Goal: Find specific page/section: Find specific page/section

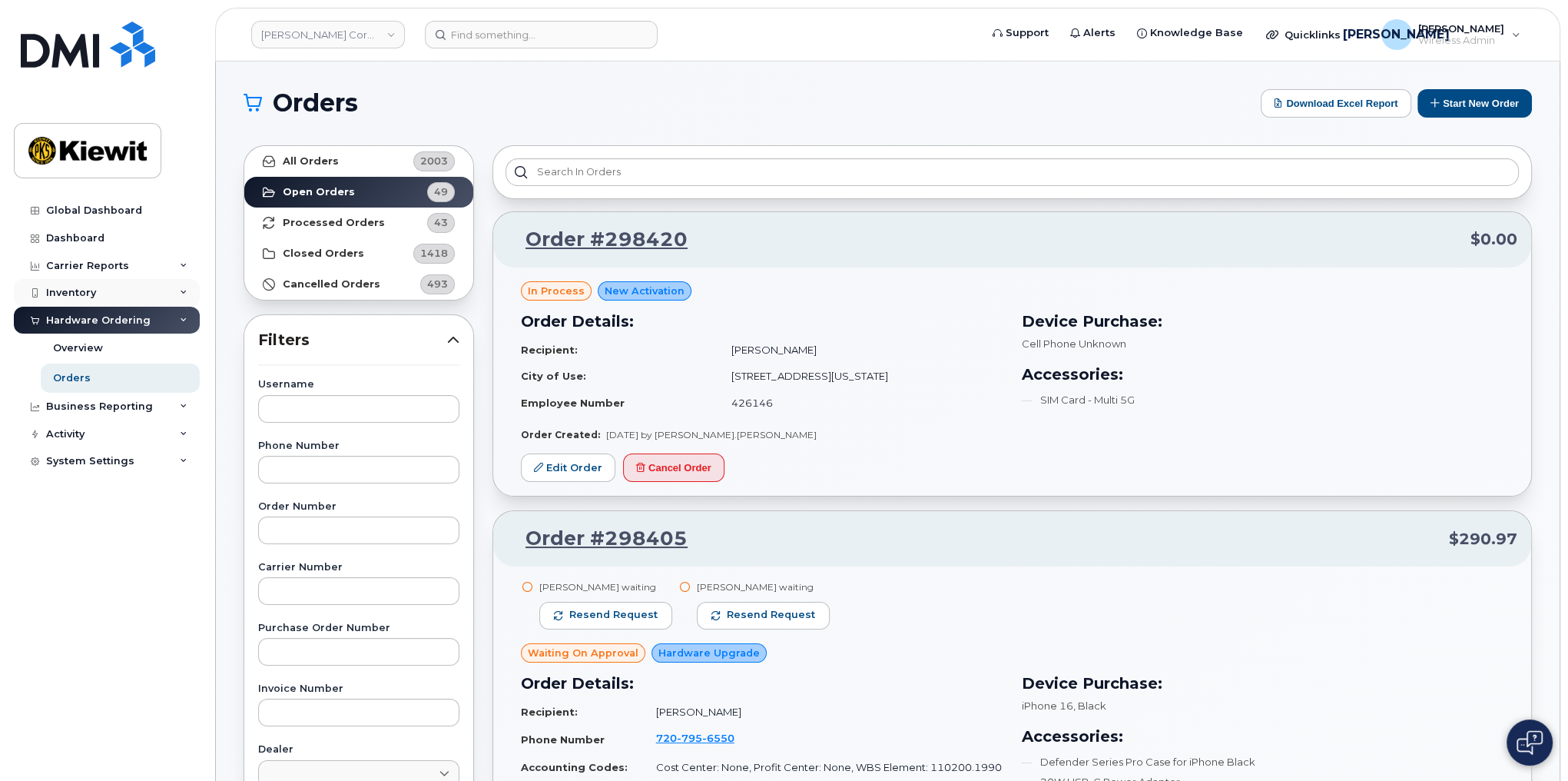
click at [78, 286] on div "Inventory" at bounding box center [71, 292] width 50 height 12
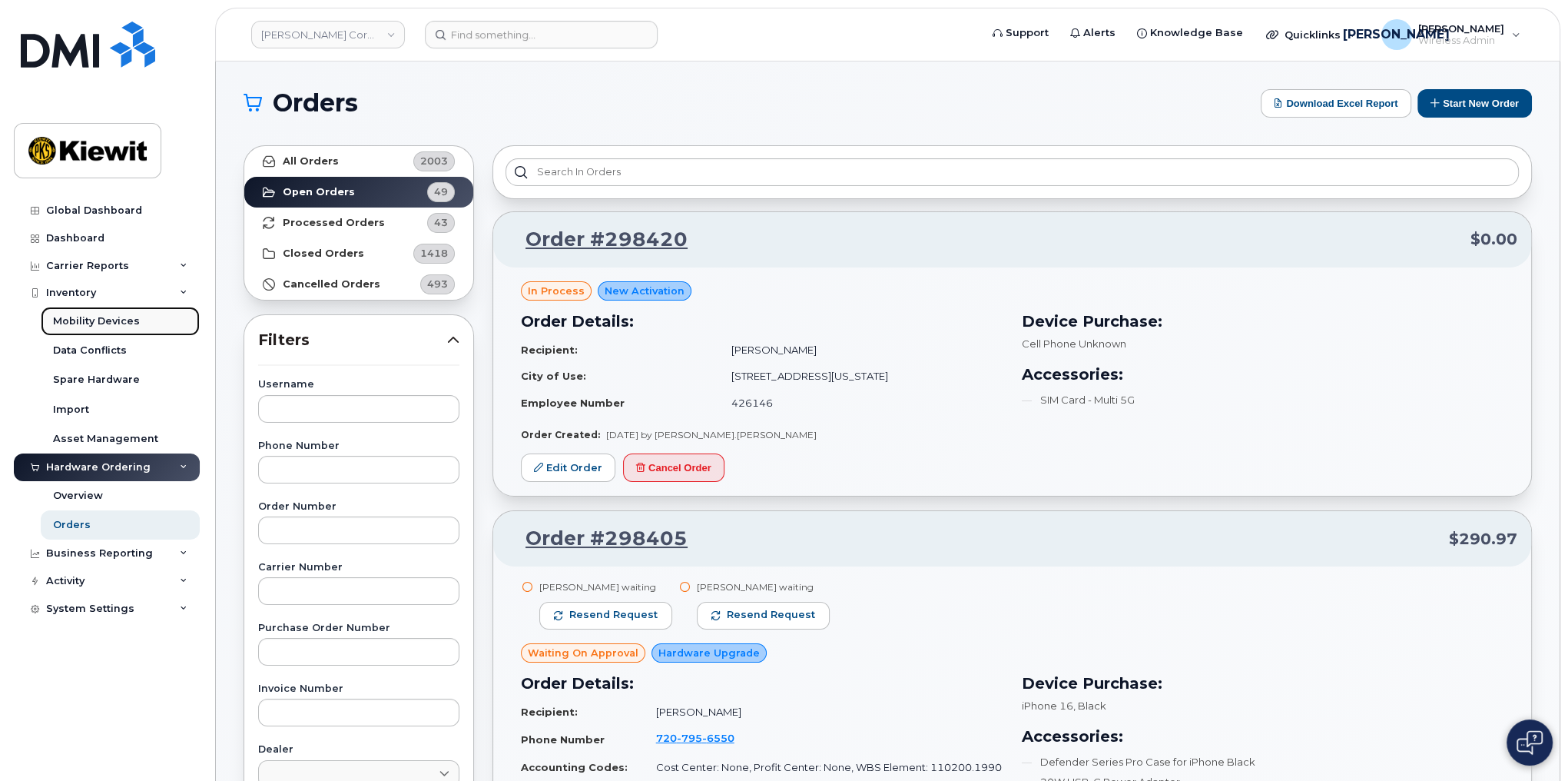
click at [95, 314] on div "Mobility Devices" at bounding box center [96, 321] width 87 height 13
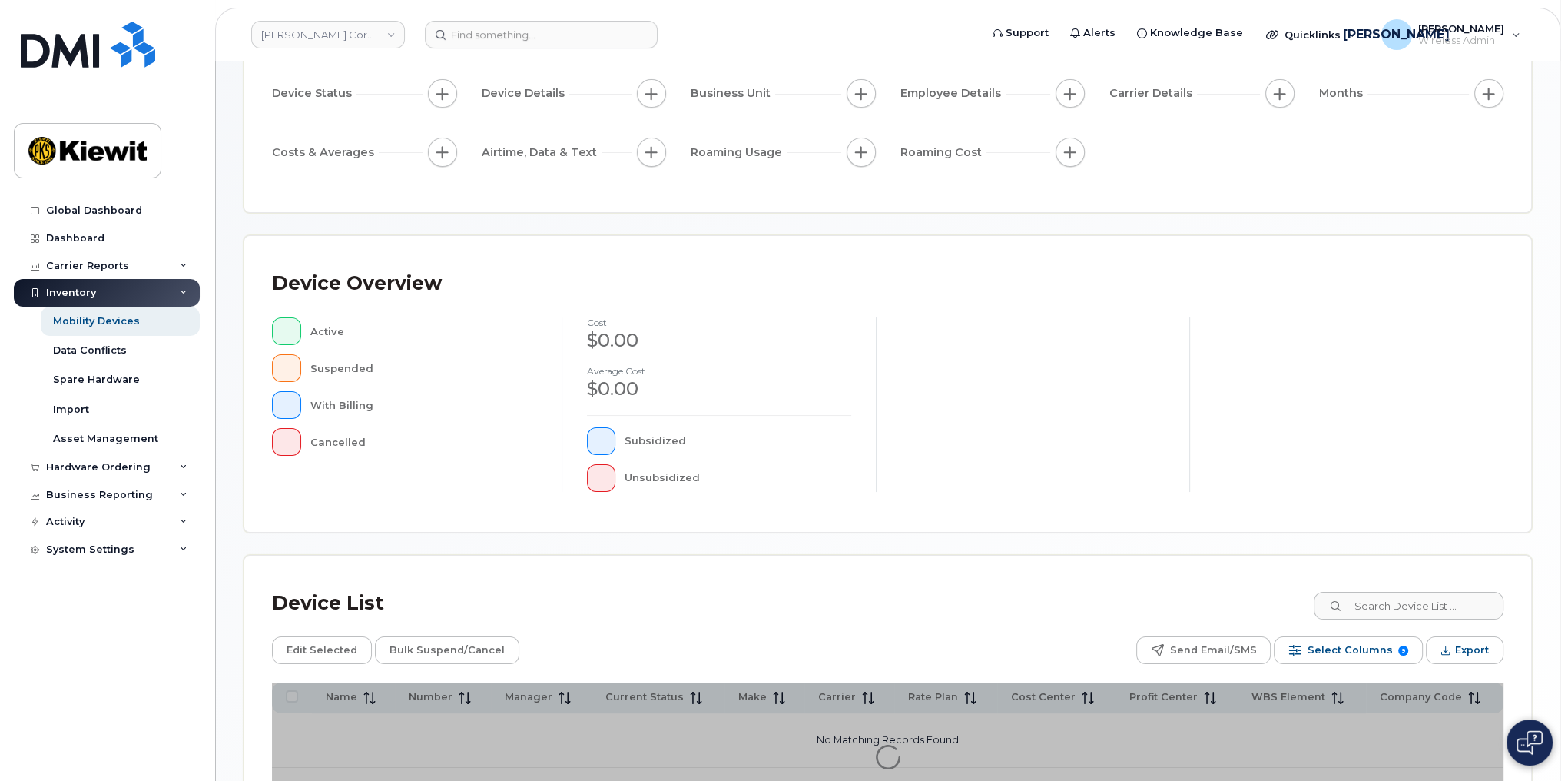
scroll to position [274, 0]
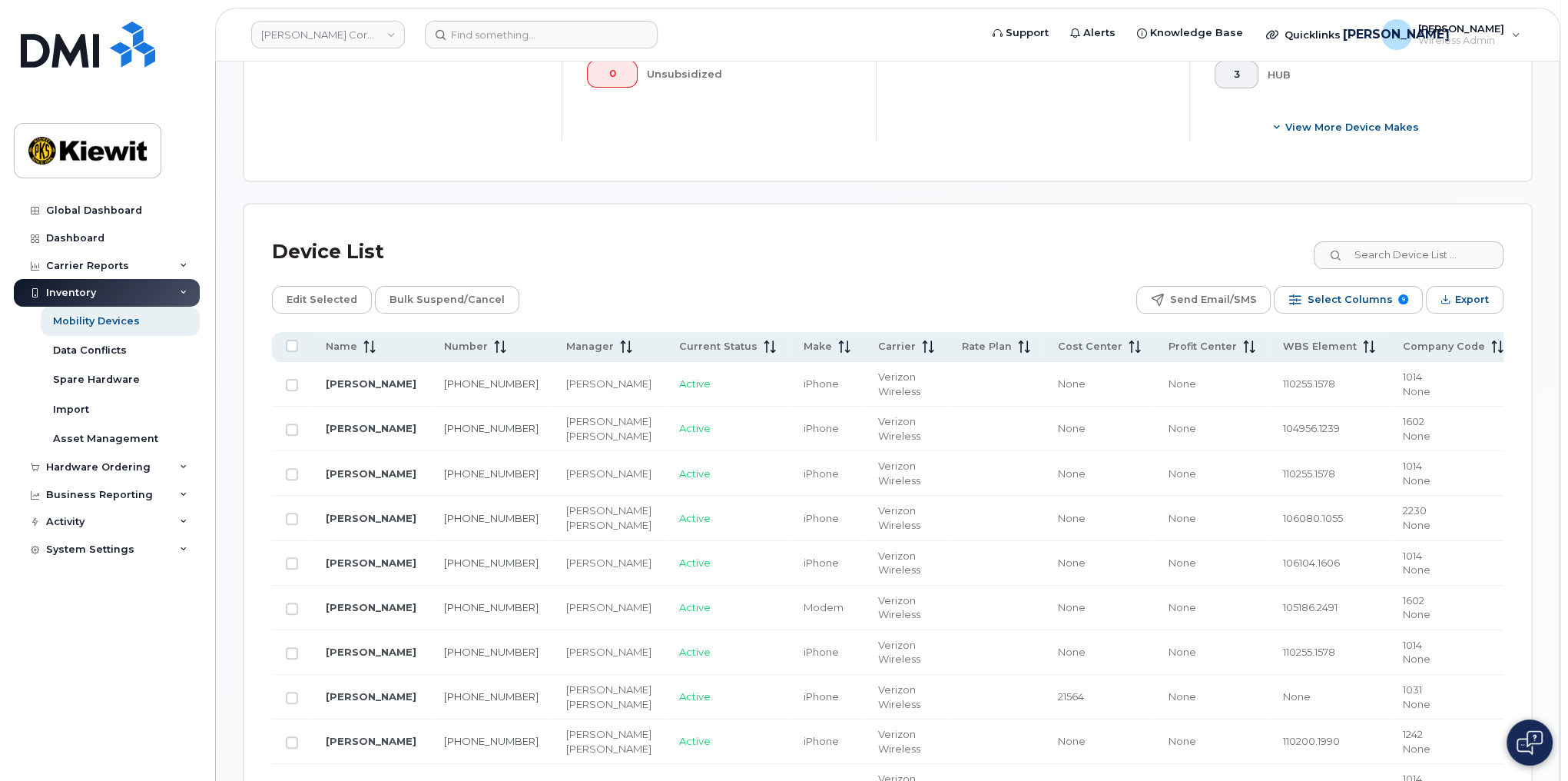
scroll to position [621, 0]
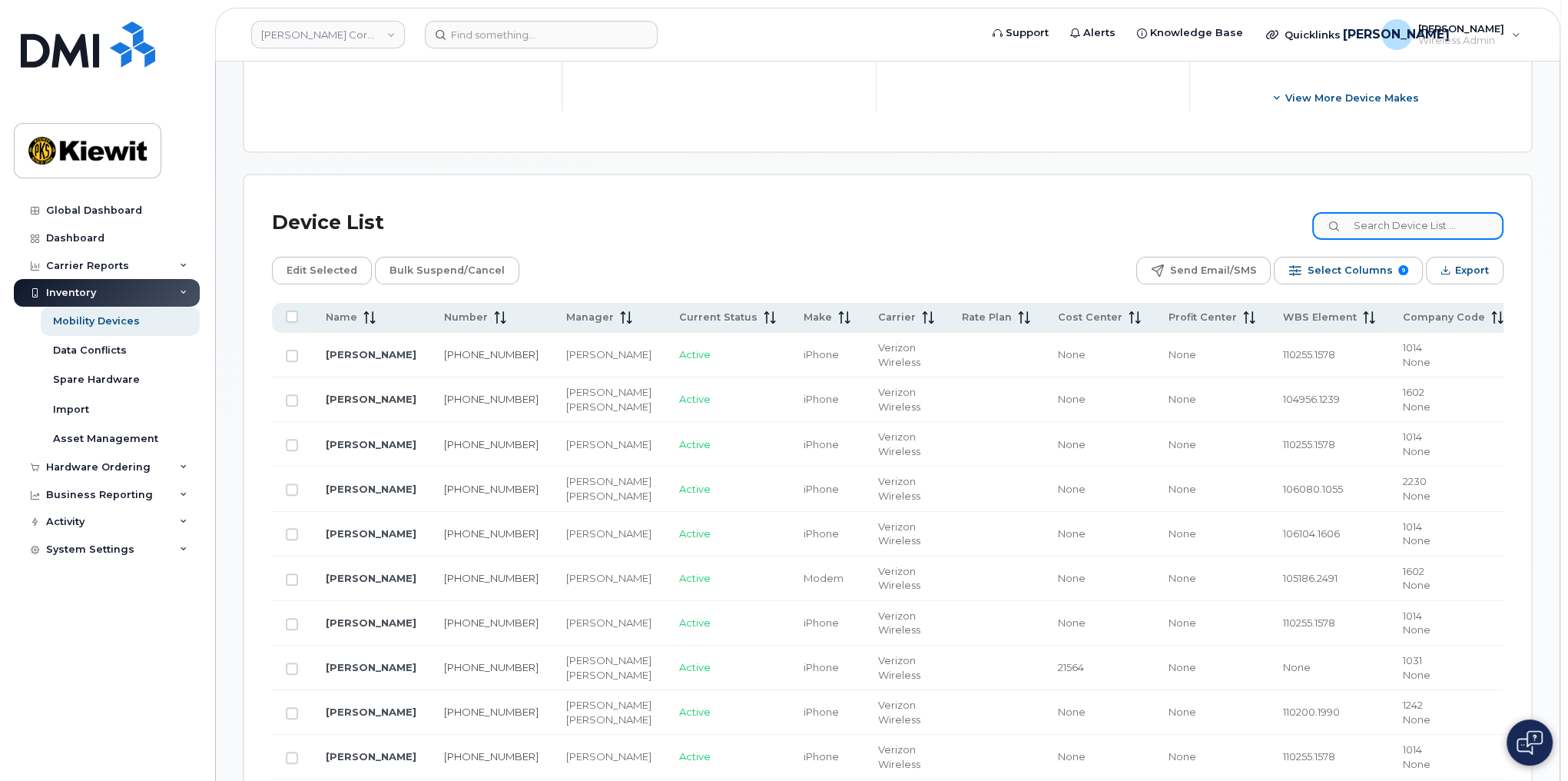
click at [1419, 223] on input at bounding box center [1408, 225] width 191 height 28
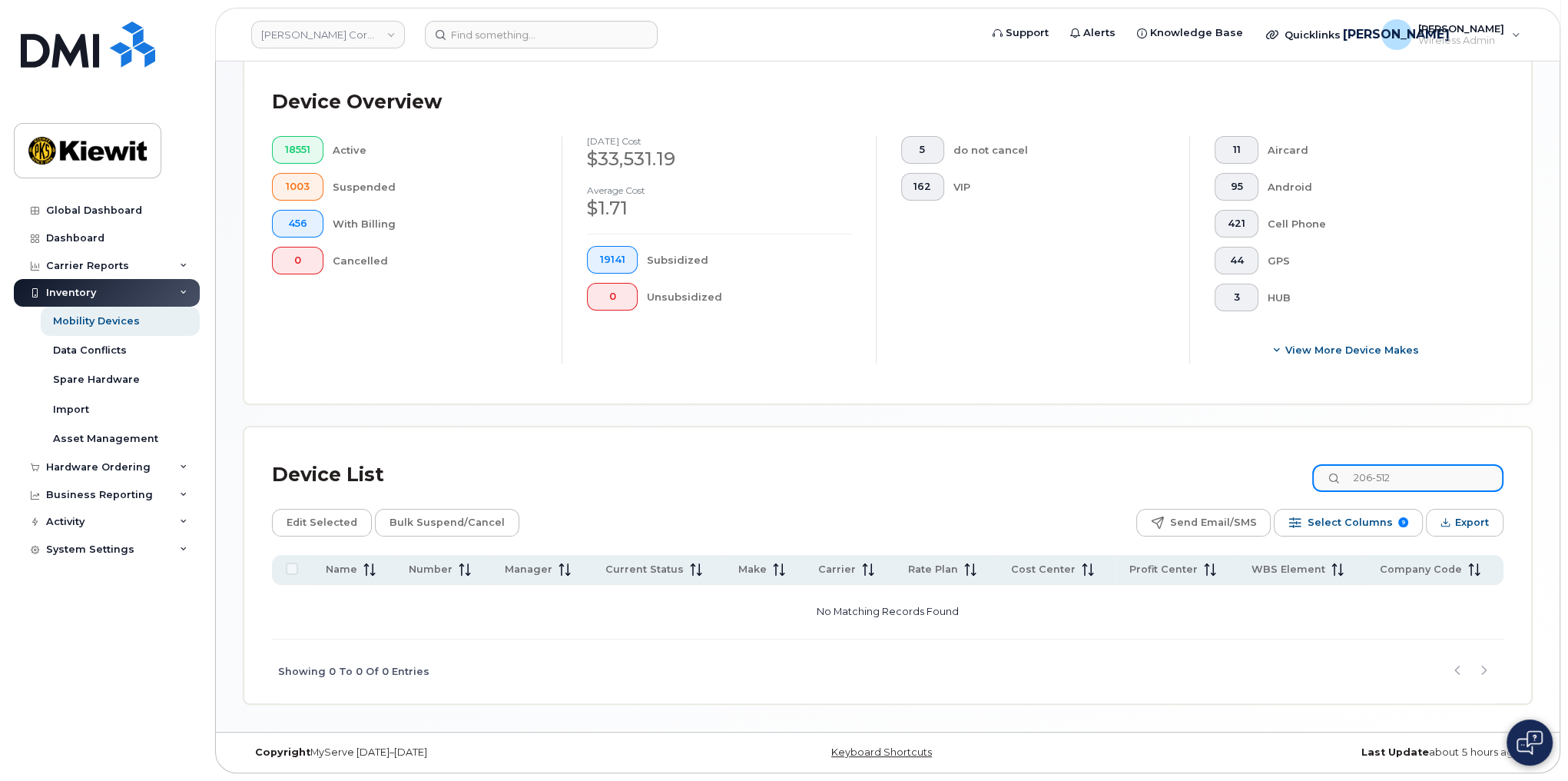
scroll to position [367, 0]
type input "206-512-"
click at [116, 433] on div "Asset Management" at bounding box center [106, 438] width 105 height 13
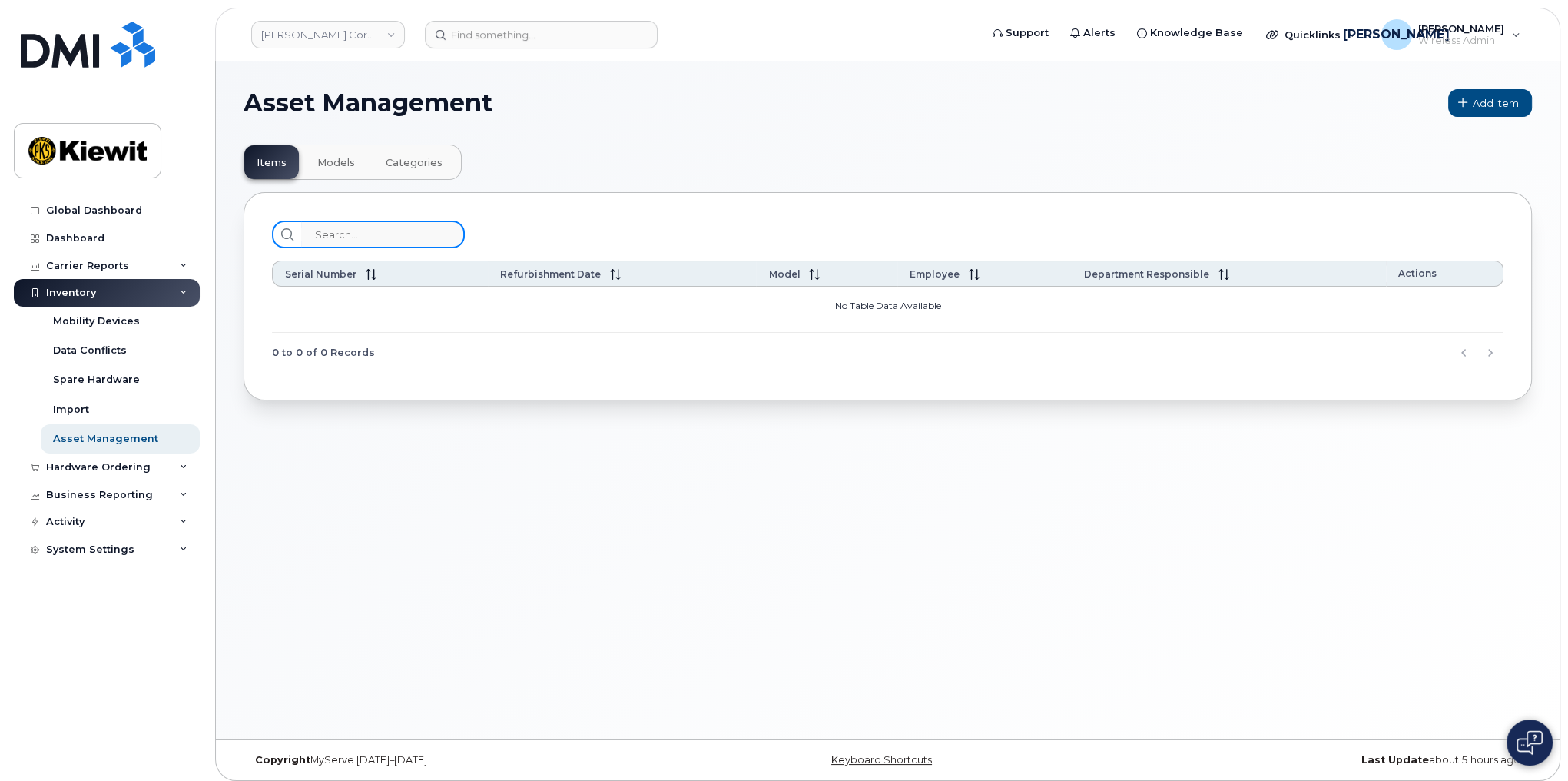
click at [385, 243] on input "search" at bounding box center [383, 234] width 163 height 28
click at [377, 226] on input "search" at bounding box center [383, 234] width 163 height 28
type input "S"
type input "DX3CXACKKXKN"
click at [101, 239] on div "Dashboard" at bounding box center [74, 238] width 58 height 12
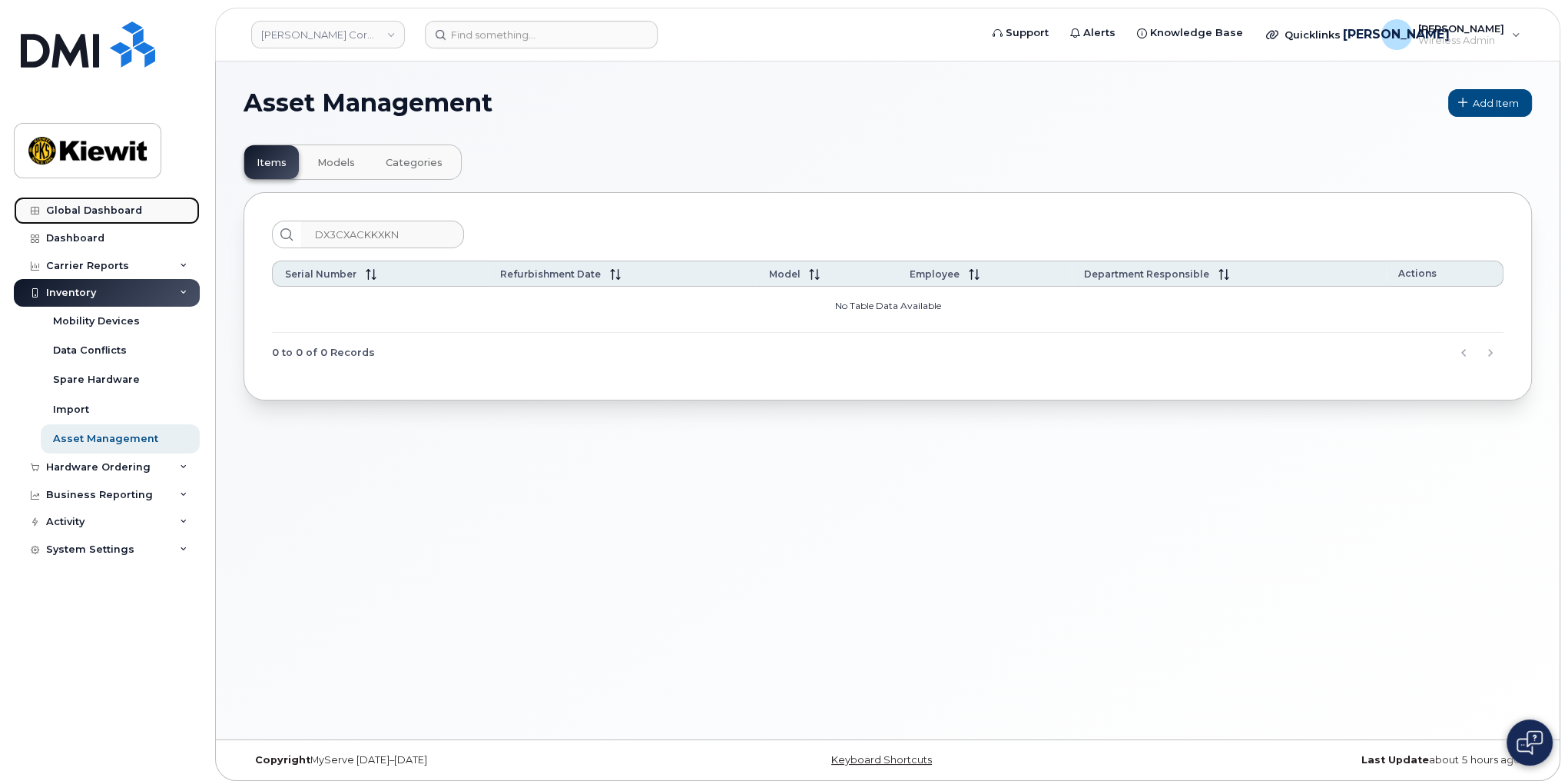
click at [104, 204] on div "Global Dashboard" at bounding box center [94, 210] width 96 height 12
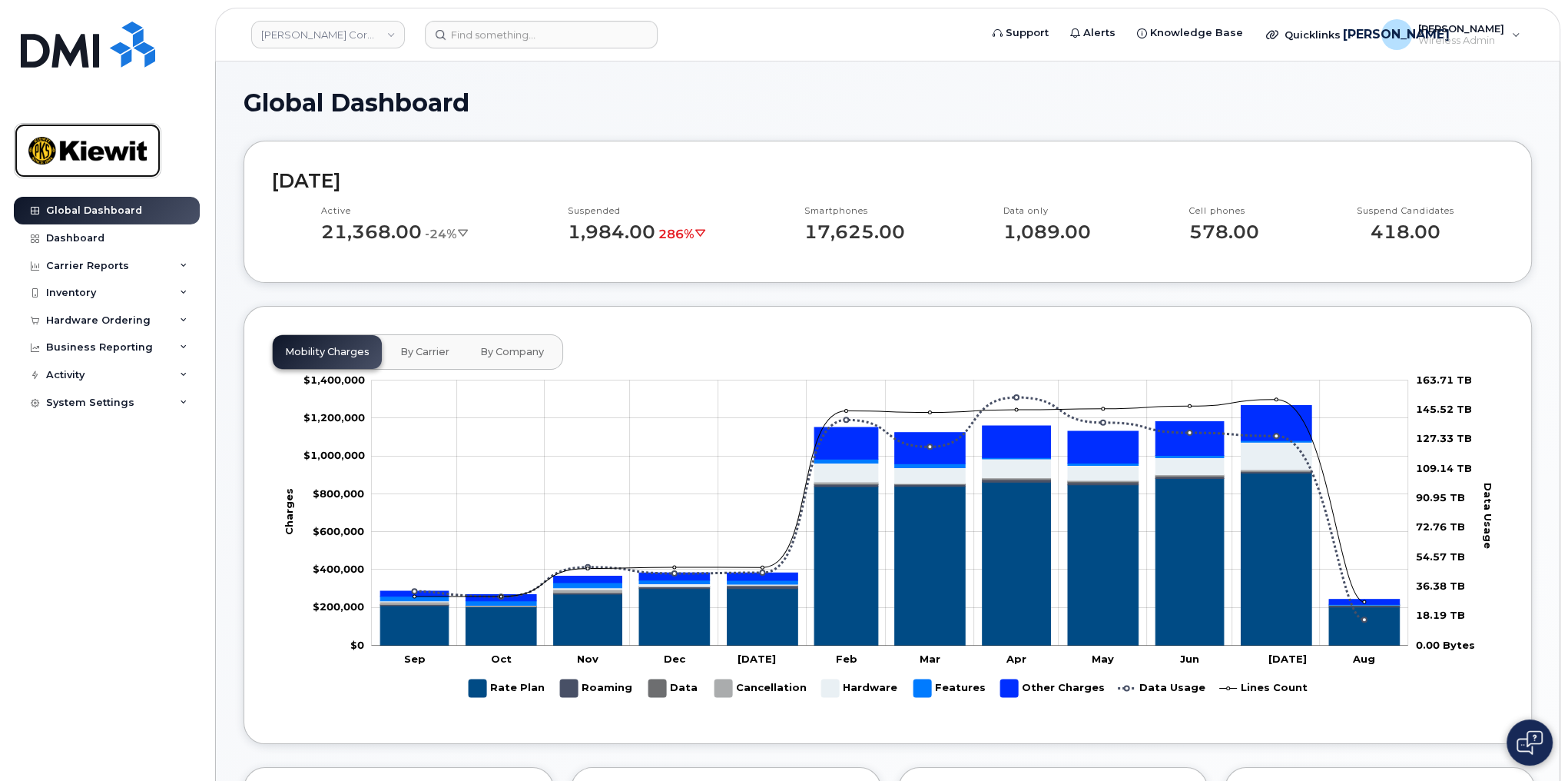
click at [52, 144] on img at bounding box center [88, 150] width 118 height 45
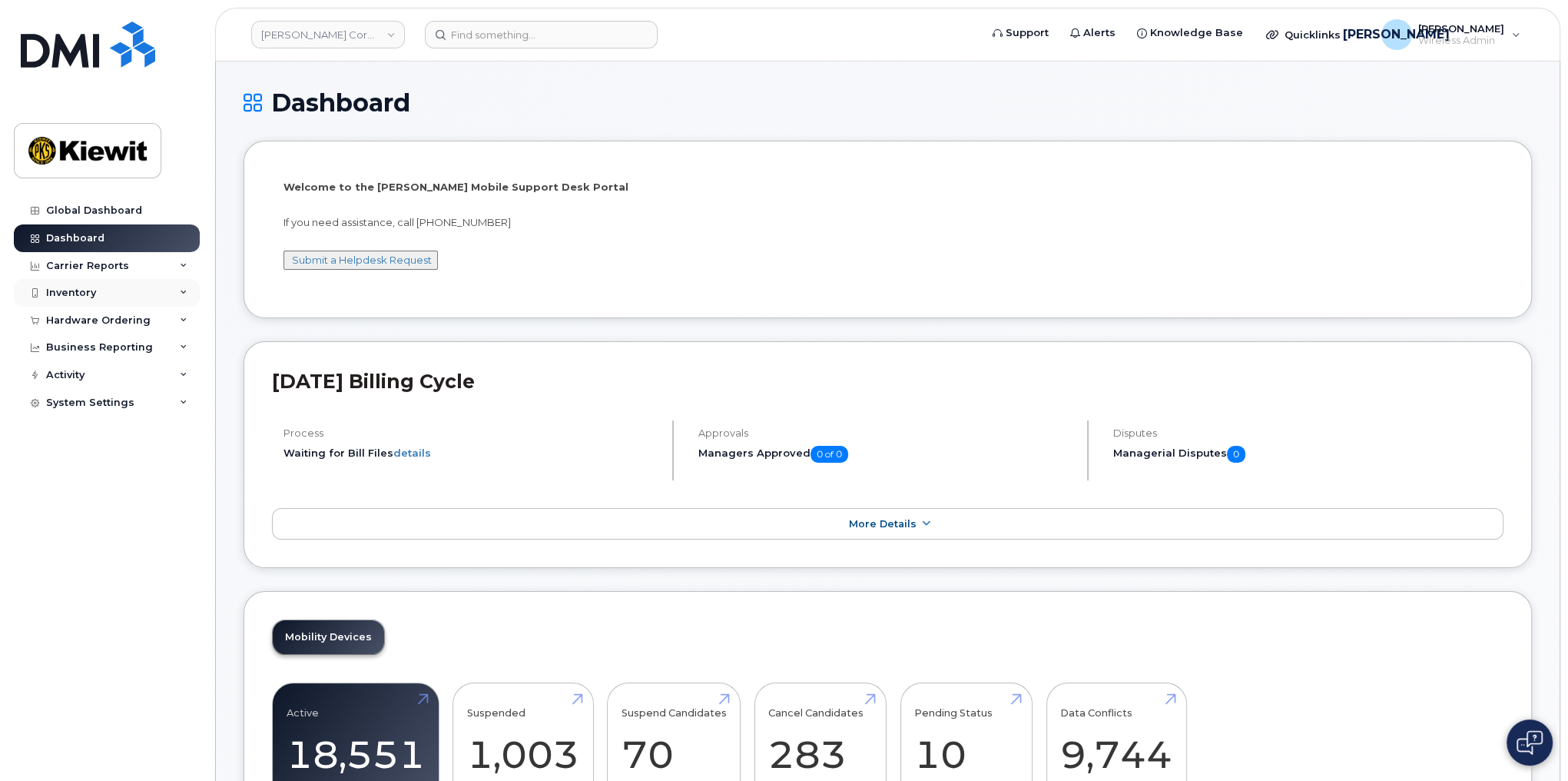
click at [54, 286] on div "Inventory" at bounding box center [71, 292] width 50 height 12
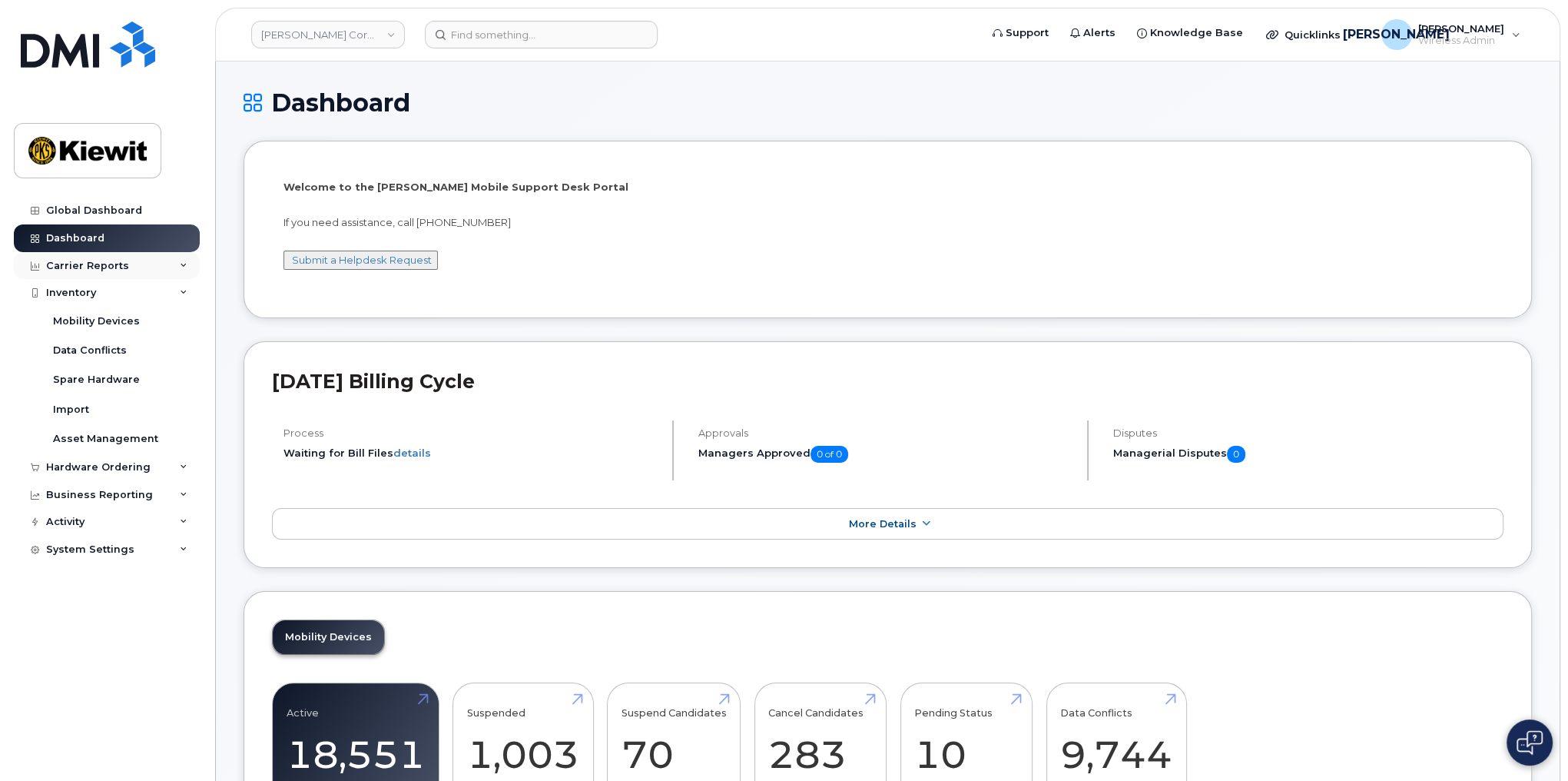
click at [166, 265] on div "Carrier Reports" at bounding box center [106, 265] width 186 height 28
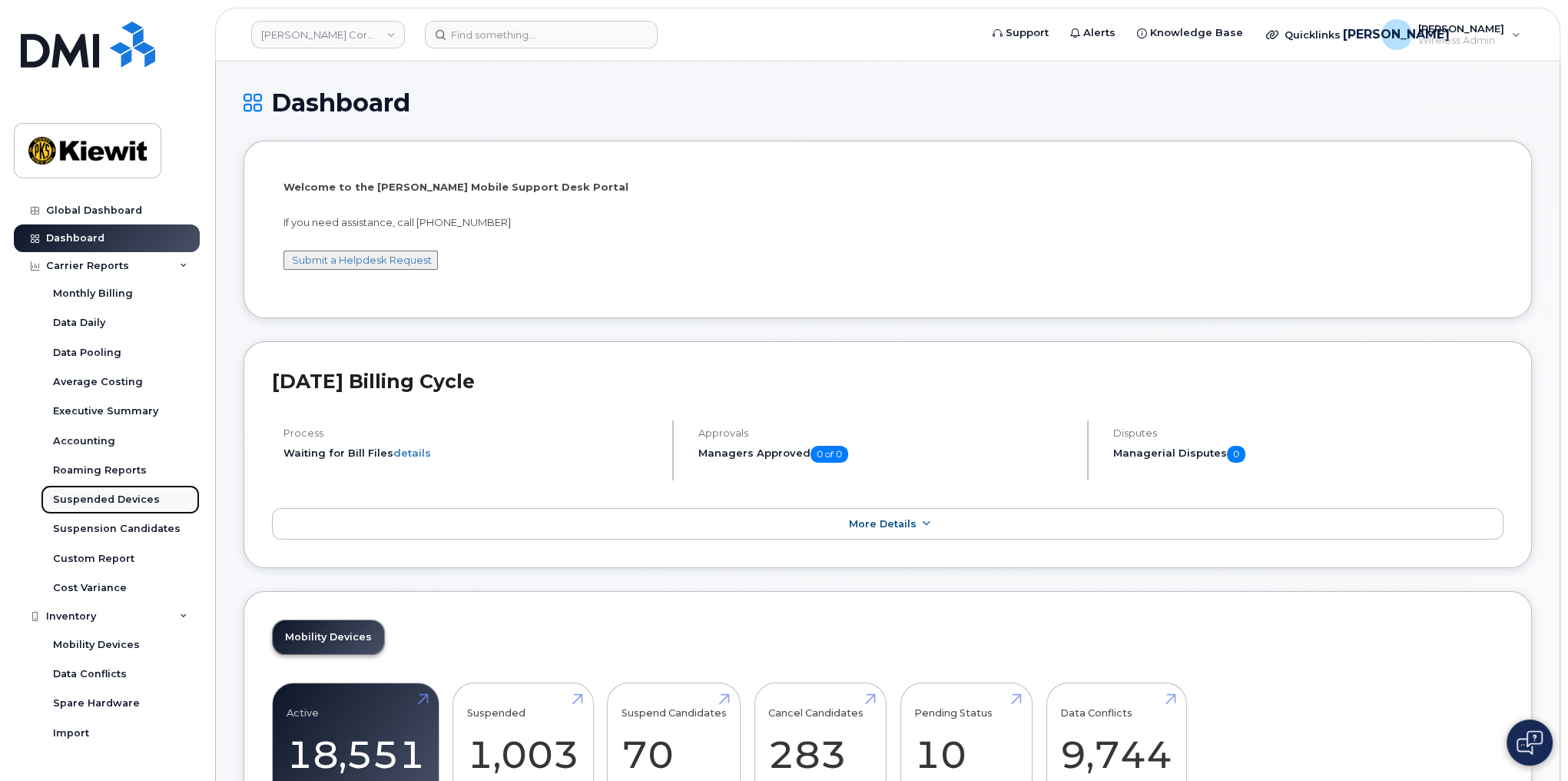
click at [132, 498] on div "Suspended Devices" at bounding box center [107, 499] width 107 height 13
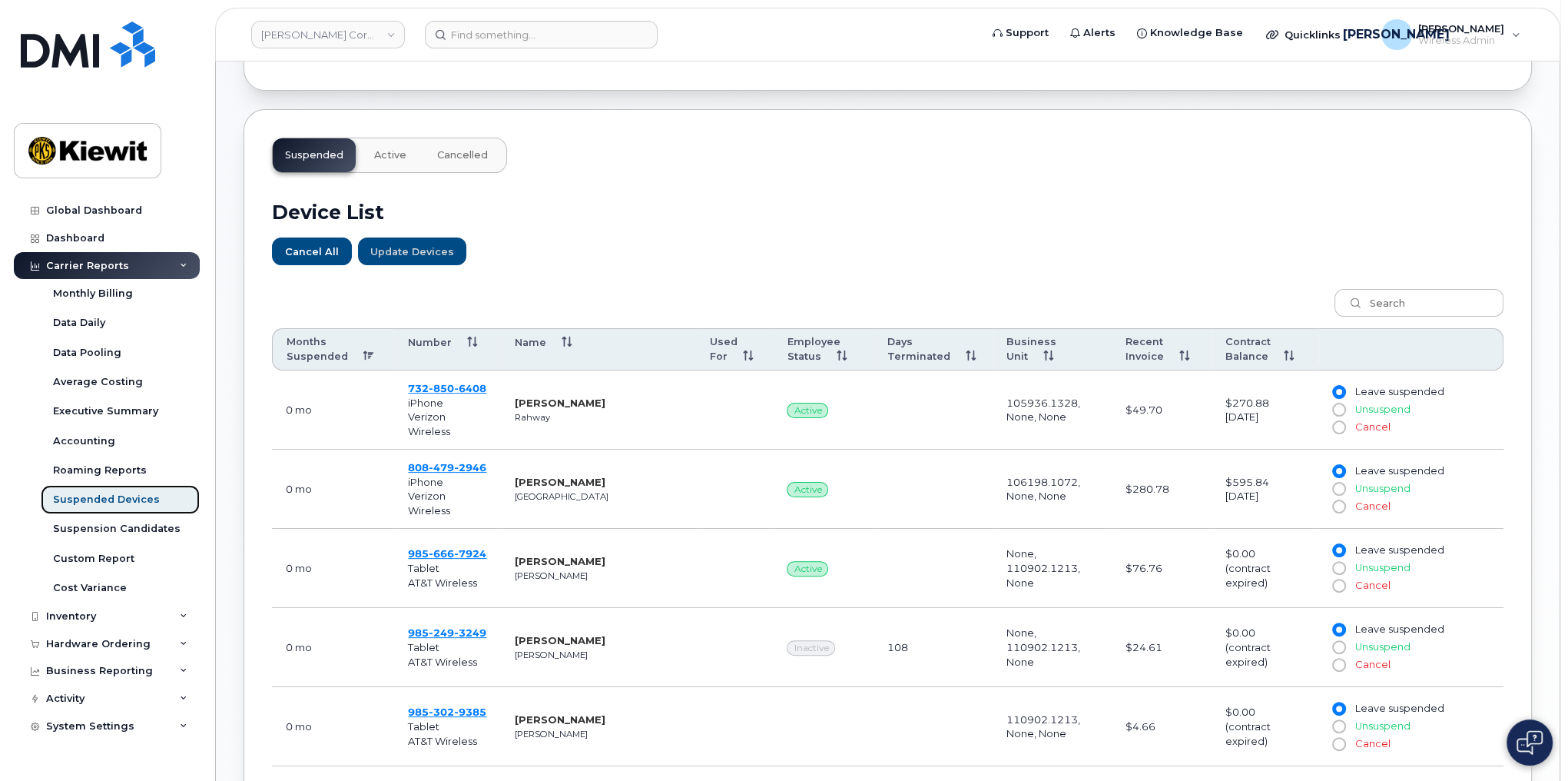
scroll to position [431, 0]
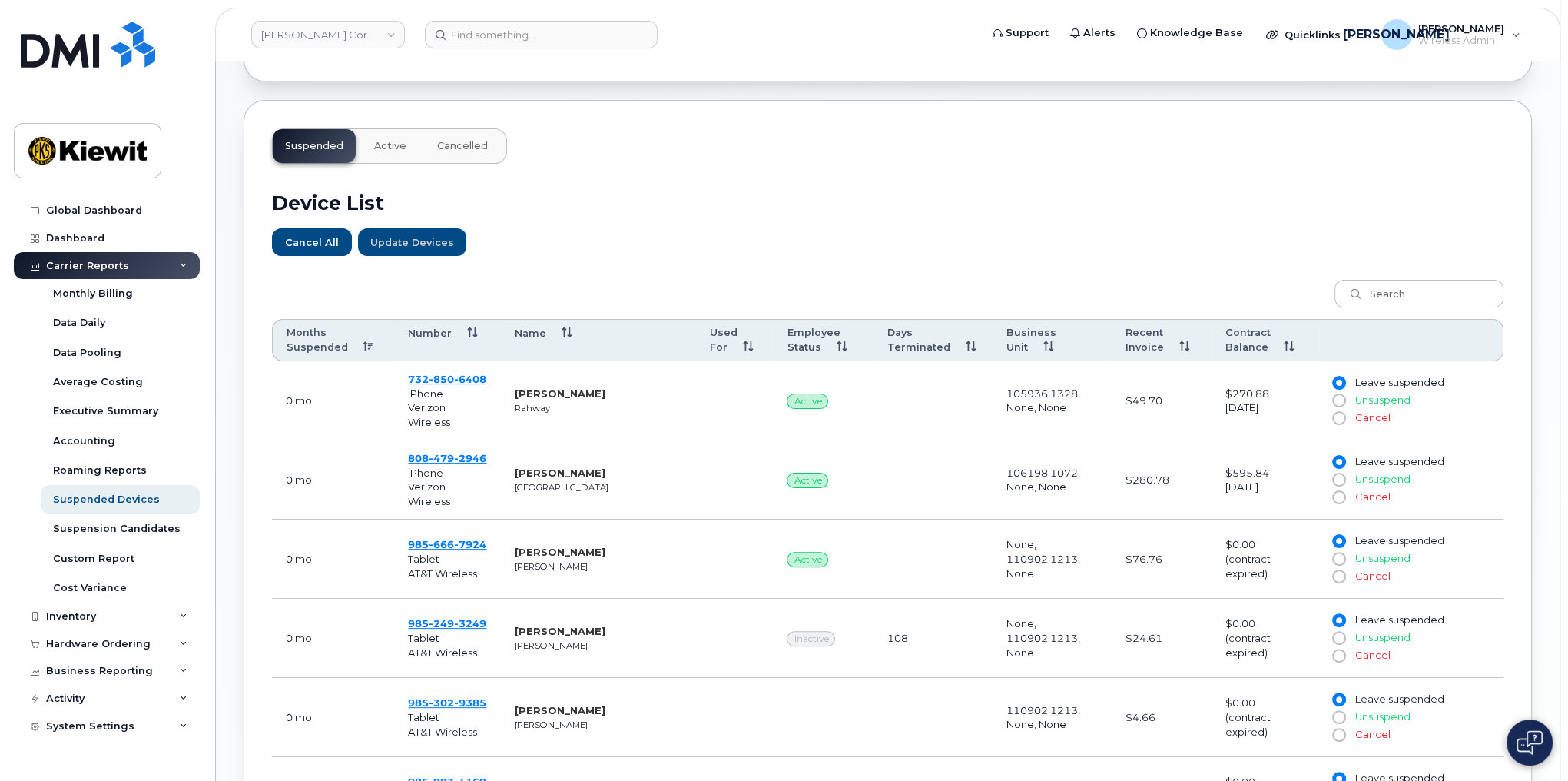
click at [460, 142] on span "Cancelled" at bounding box center [462, 146] width 51 height 12
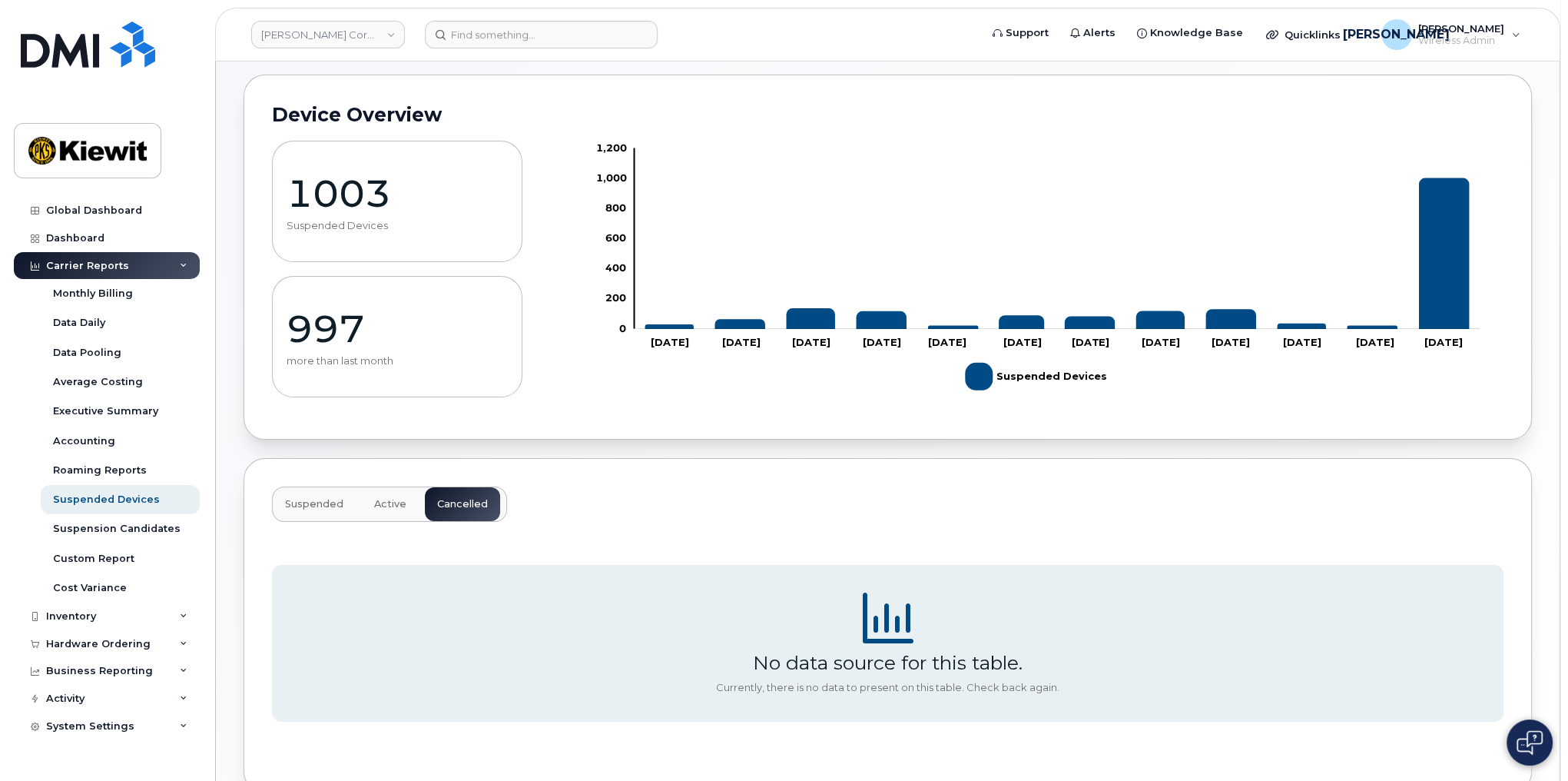
scroll to position [159, 0]
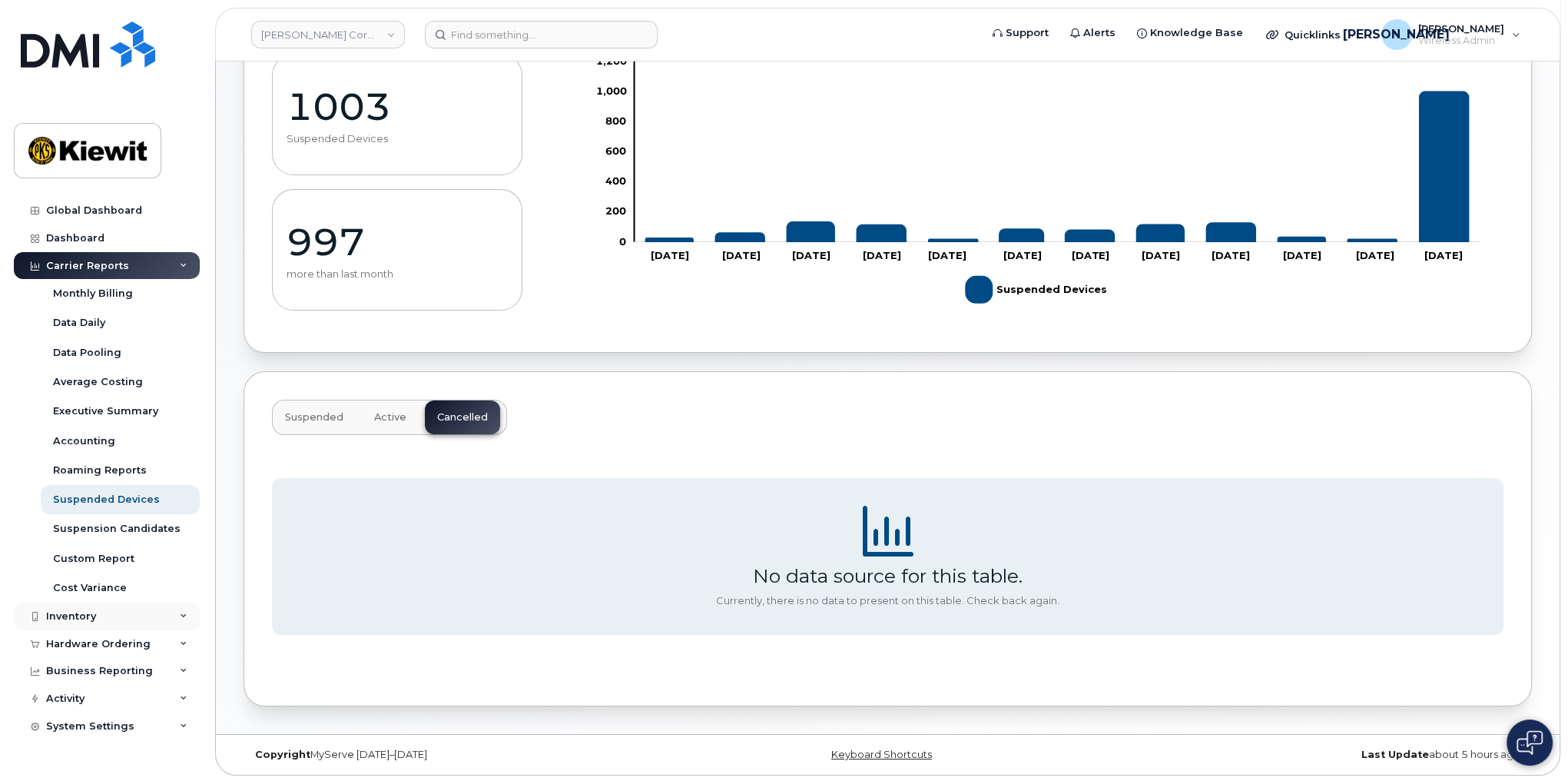
click at [71, 610] on div "Inventory" at bounding box center [71, 616] width 50 height 12
click at [104, 648] on div "Mobility Devices" at bounding box center [96, 644] width 87 height 13
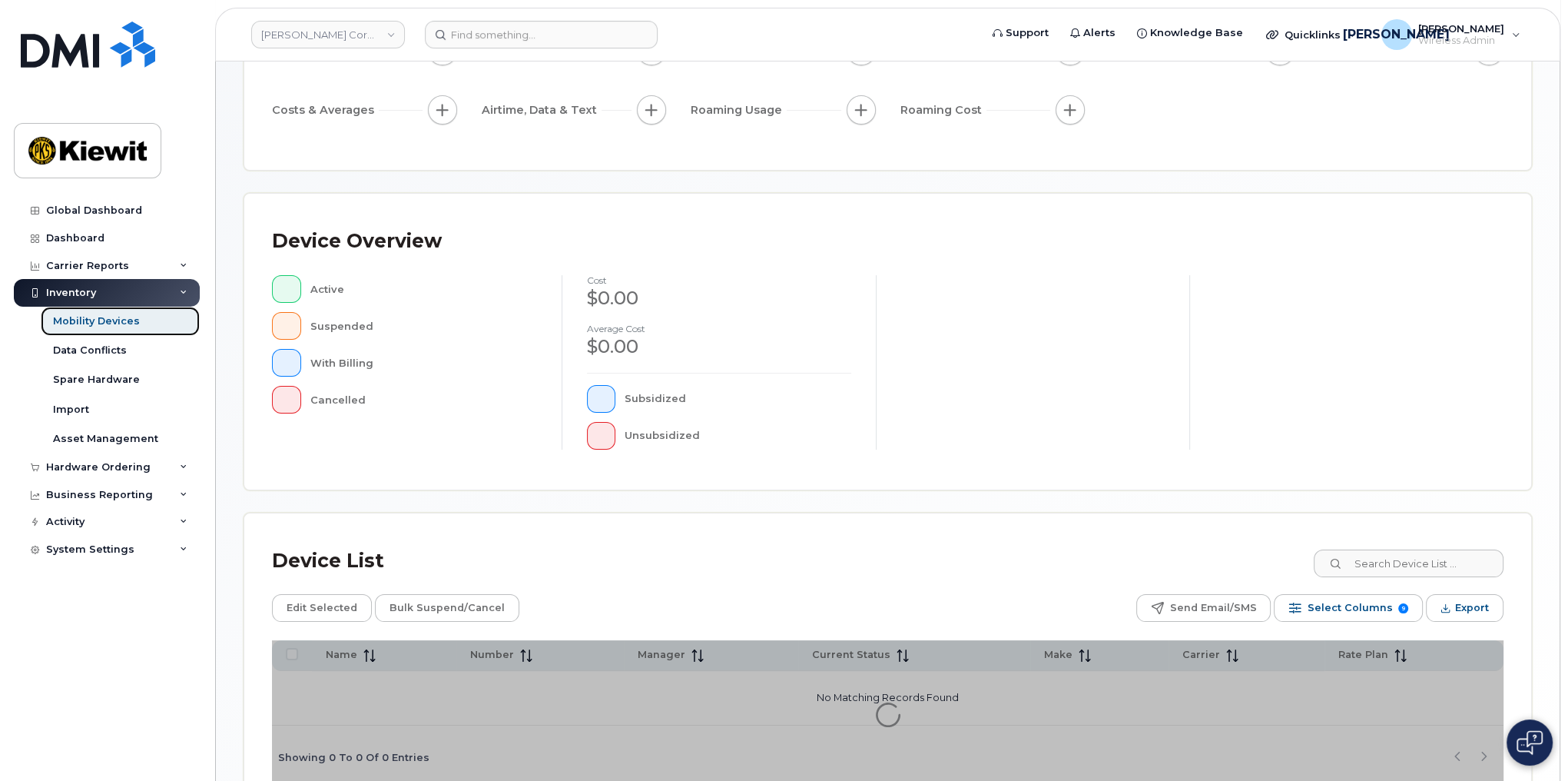
scroll to position [274, 0]
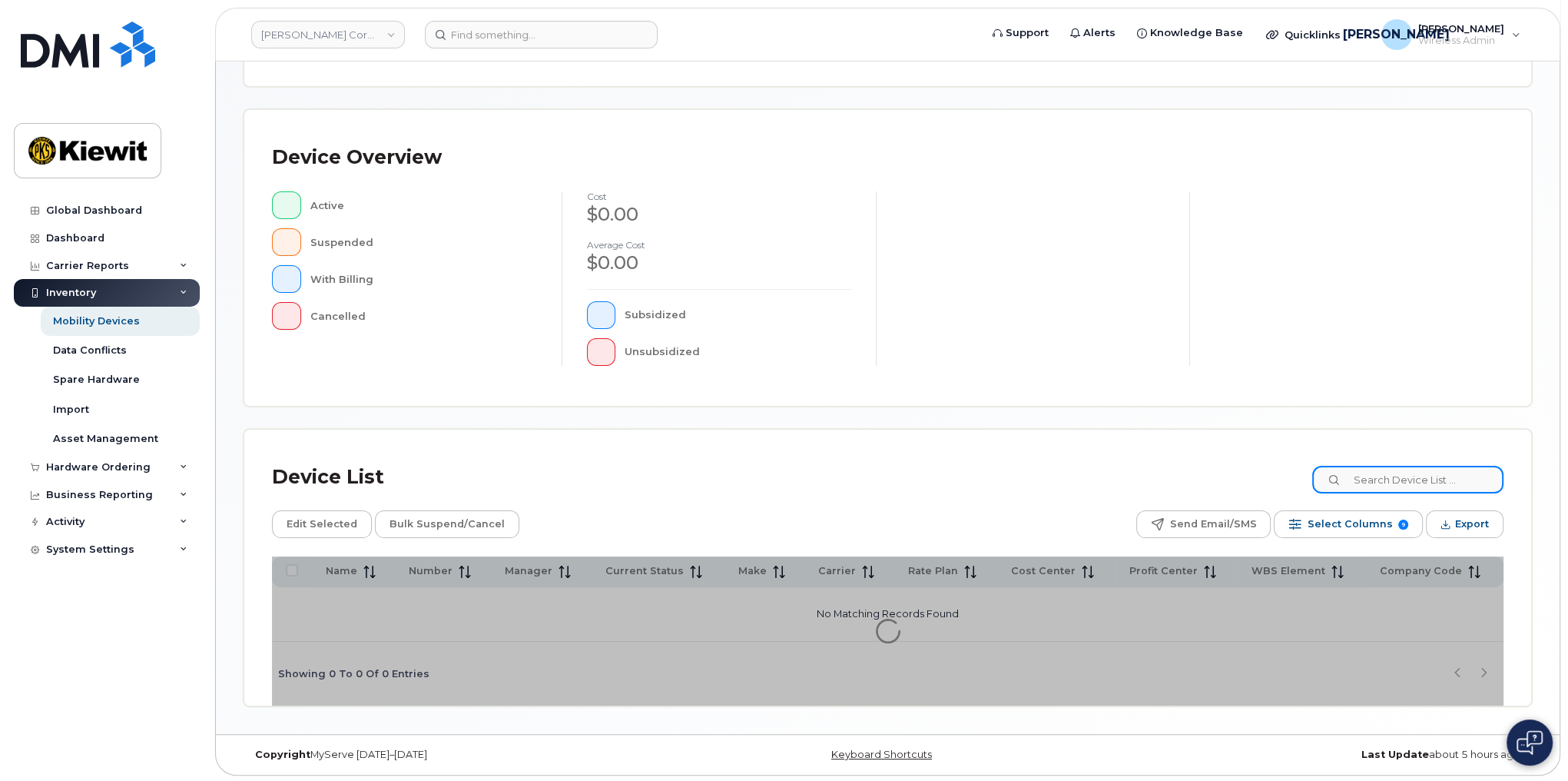
click at [1440, 466] on input at bounding box center [1408, 479] width 191 height 28
paste input "480-476-2813"
type input "480-476-2813"
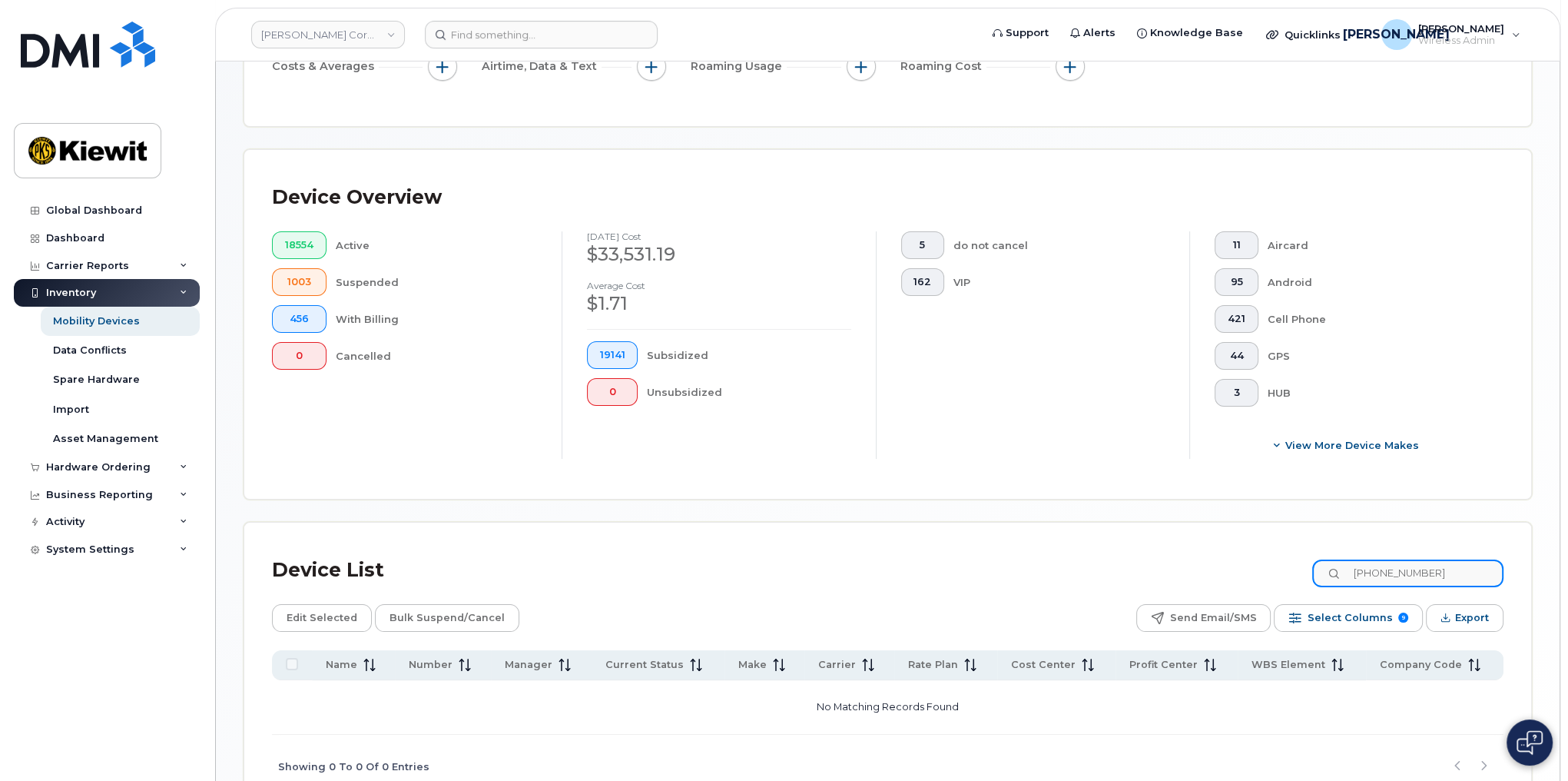
scroll to position [313, 0]
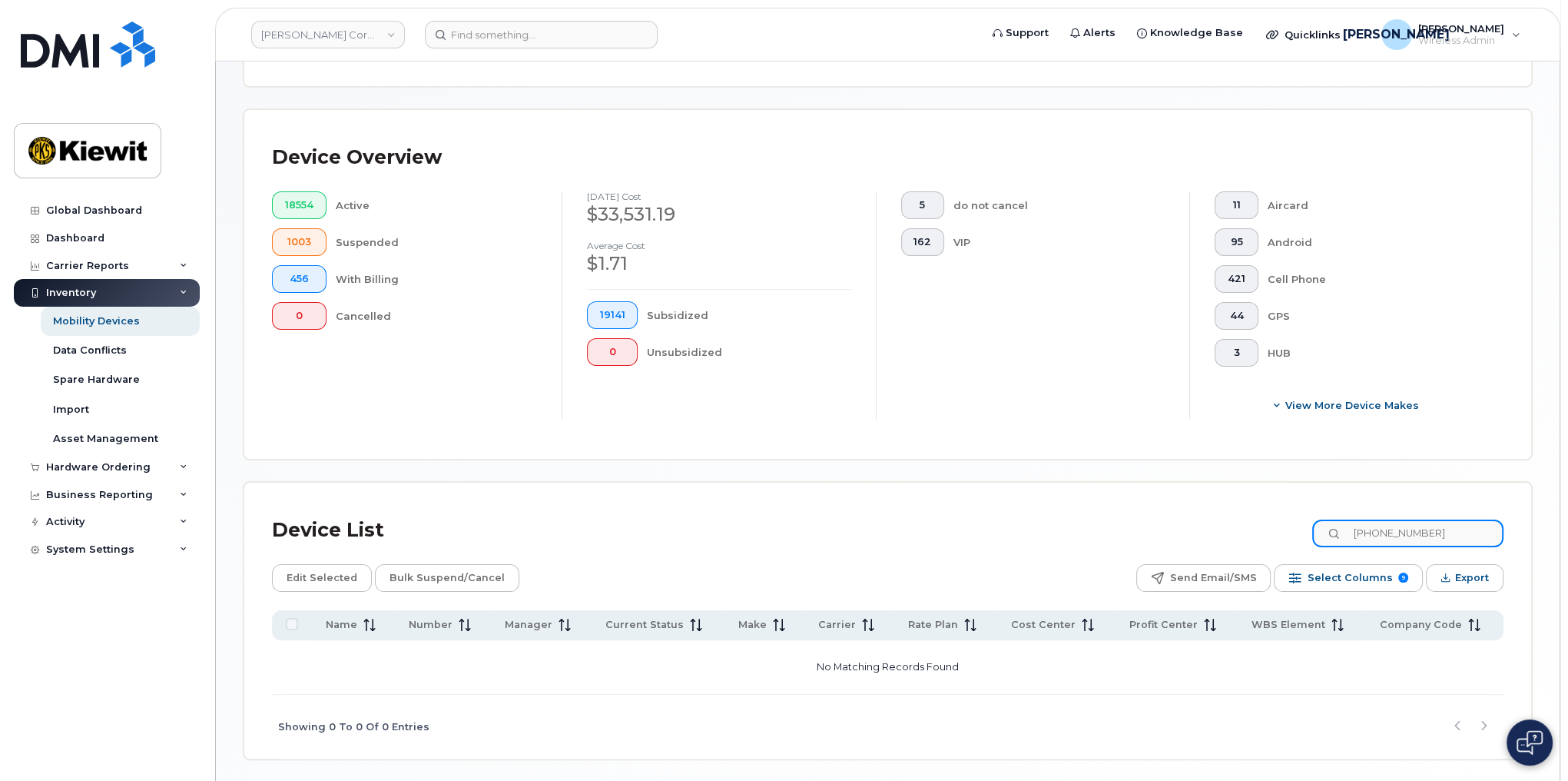
click at [1369, 530] on input "480-476-2813" at bounding box center [1408, 533] width 191 height 28
drag, startPoint x: 1464, startPoint y: 538, endPoint x: 1248, endPoint y: 538, distance: 216.0
click at [1255, 538] on div "Device List 480-476-2813" at bounding box center [888, 531] width 1231 height 40
click at [114, 467] on div "Hardware Ordering" at bounding box center [97, 467] width 104 height 12
click at [148, 269] on div "Carrier Reports" at bounding box center [106, 265] width 186 height 28
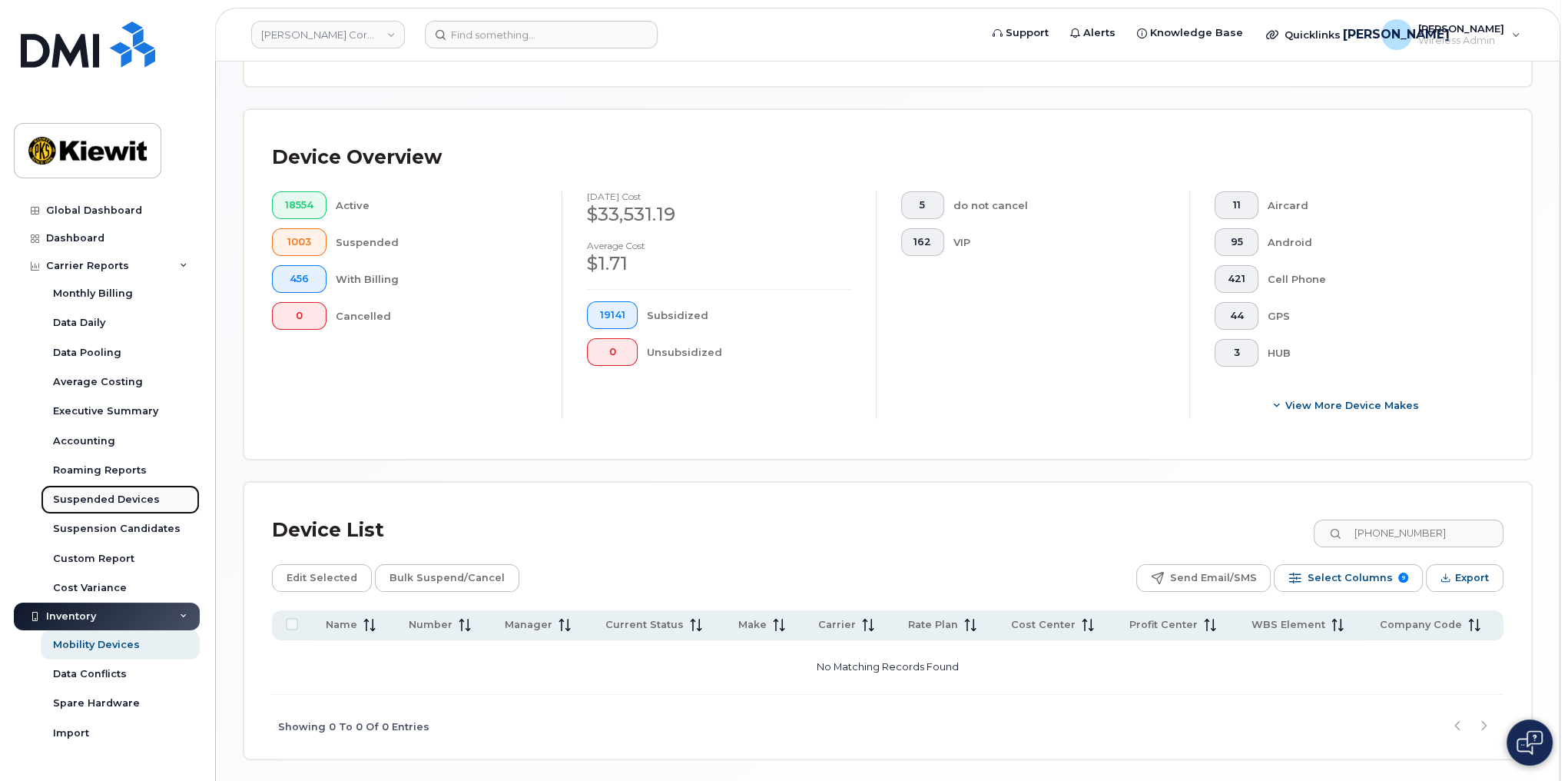
click at [119, 498] on div "Suspended Devices" at bounding box center [107, 499] width 107 height 13
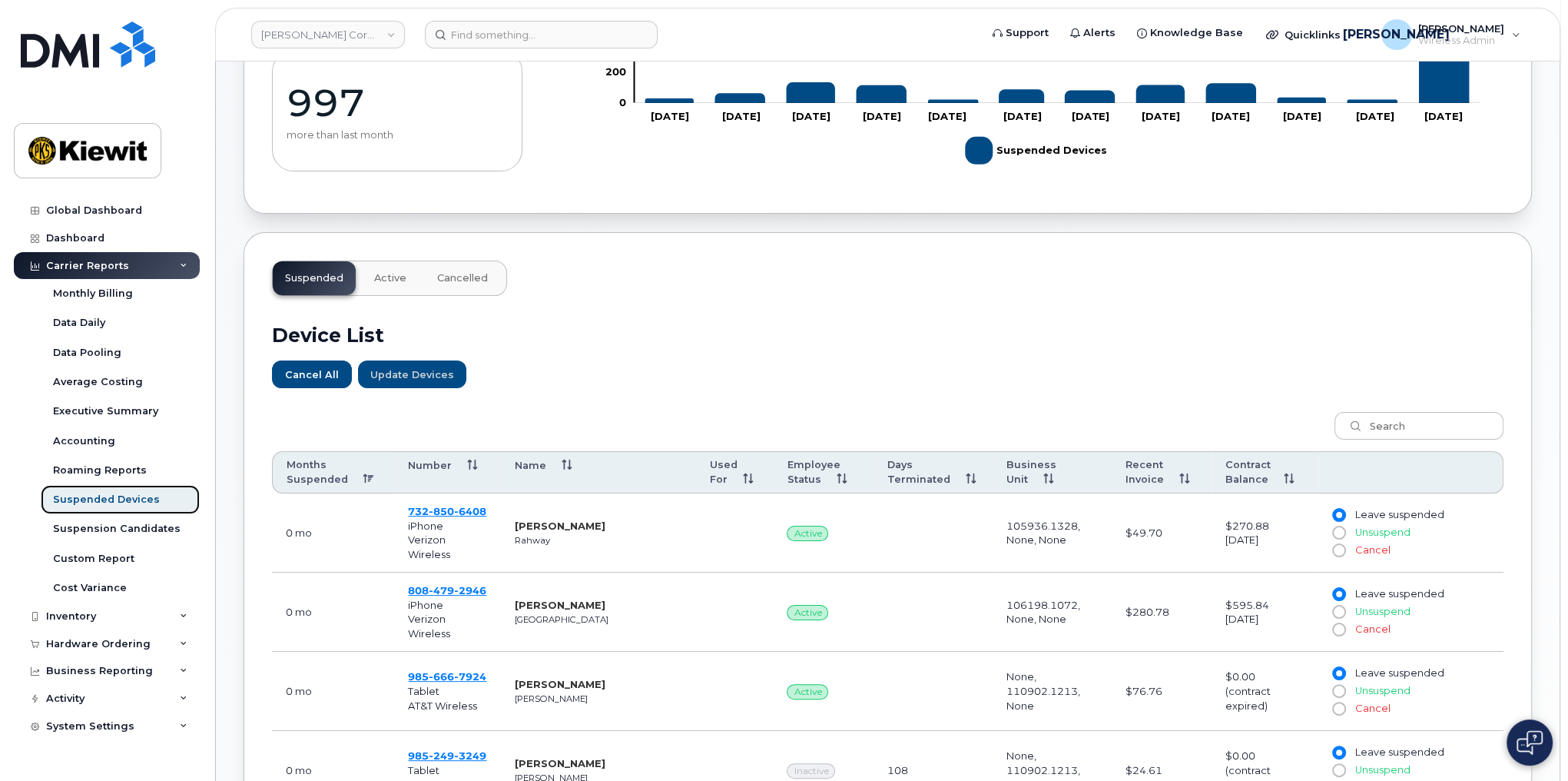
scroll to position [307, 0]
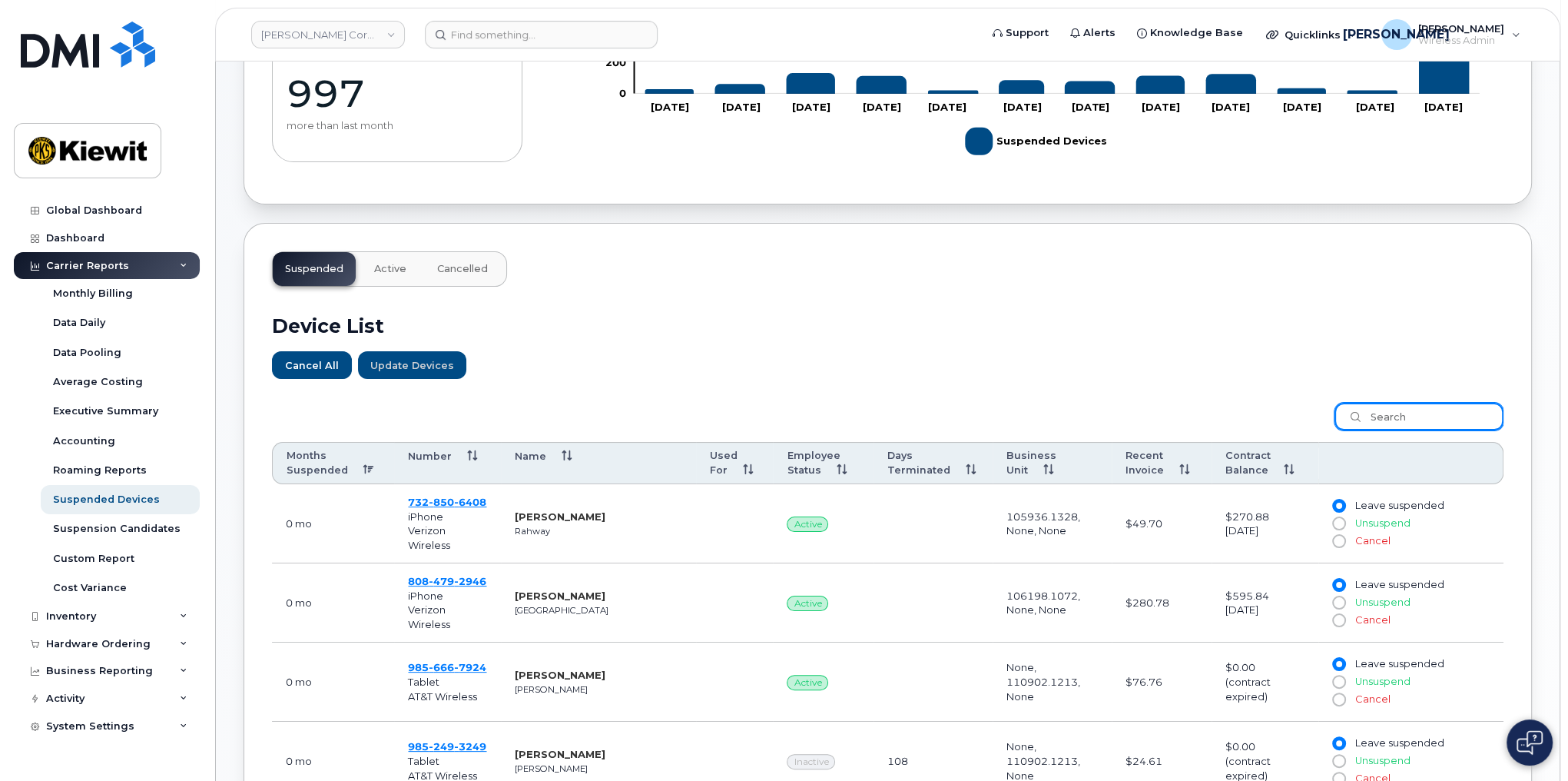
click at [1397, 418] on input "search" at bounding box center [1418, 416] width 169 height 28
paste input "480-476-2813"
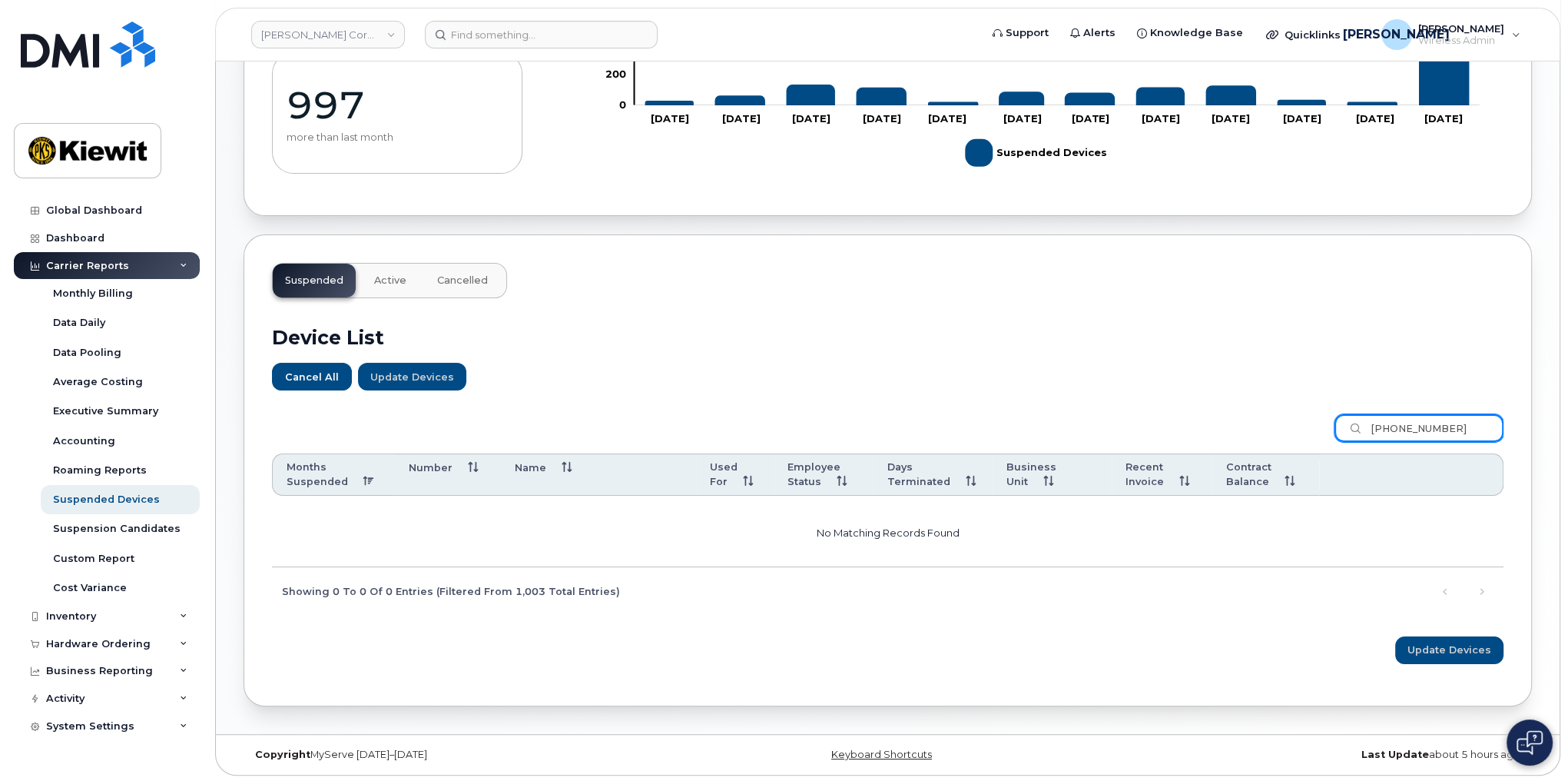
click at [1373, 424] on input "480-476-2813" at bounding box center [1418, 428] width 169 height 28
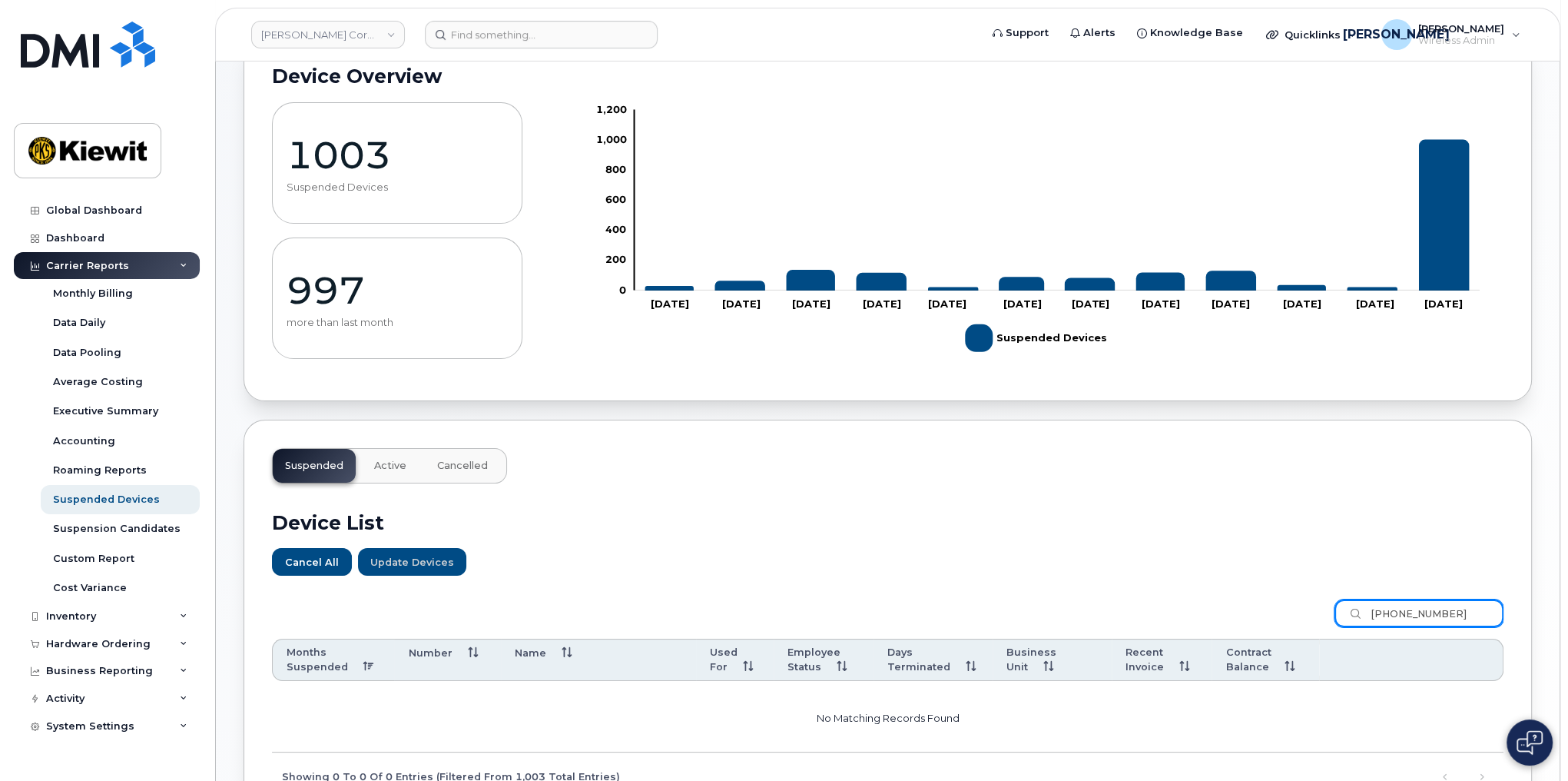
scroll to position [0, 0]
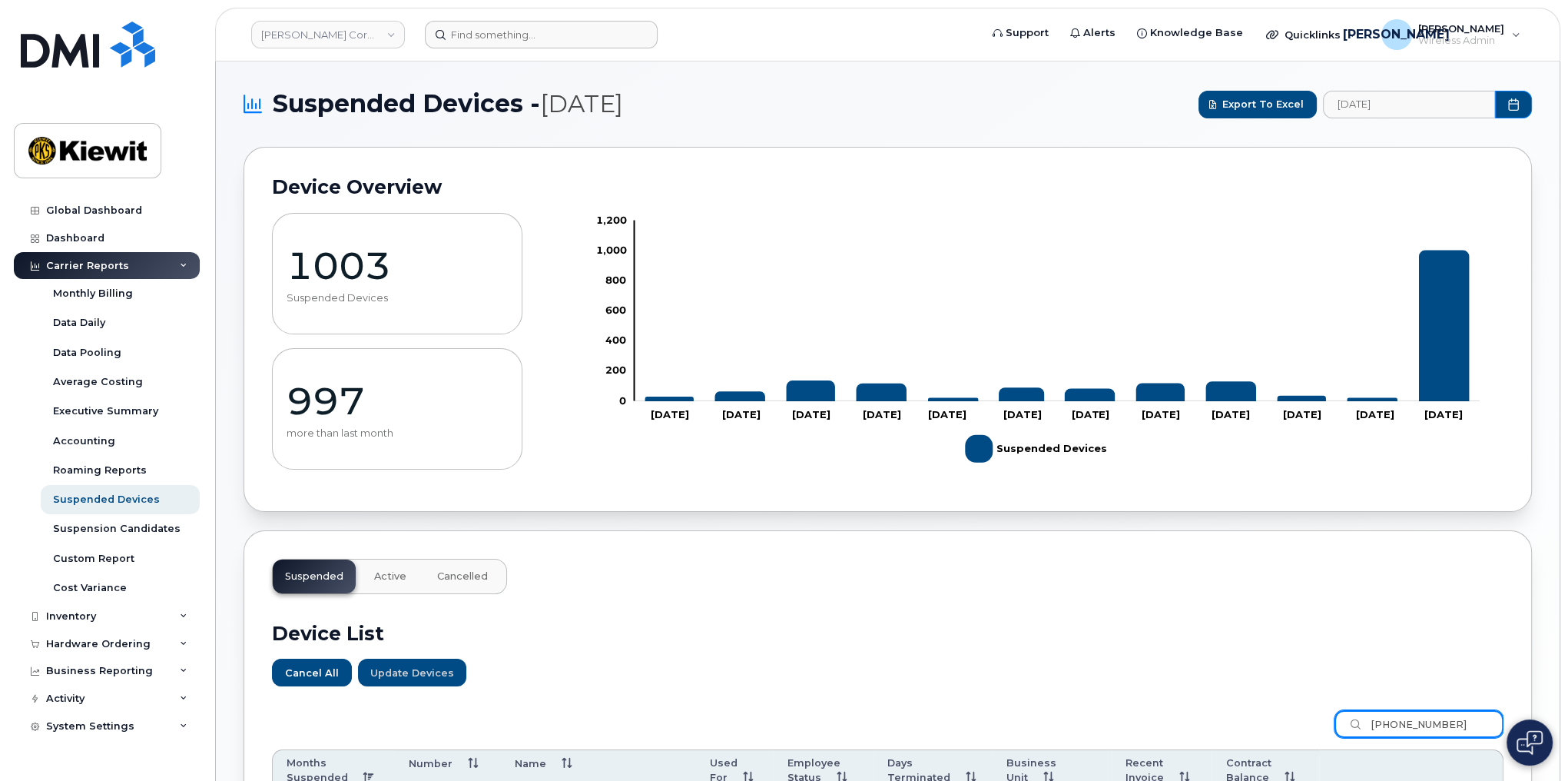
type input "480-476-2813"
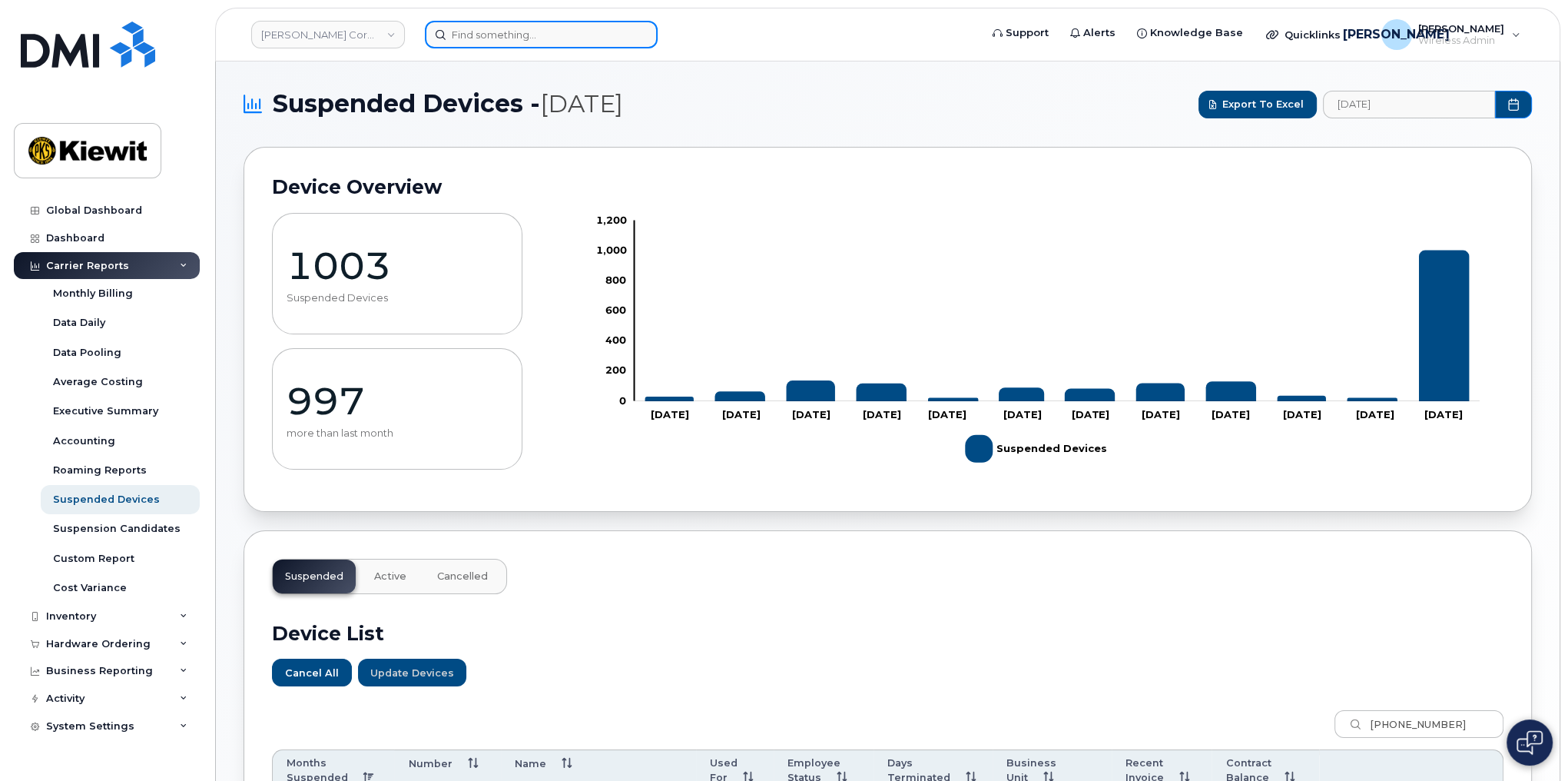
click at [476, 35] on input at bounding box center [541, 34] width 233 height 28
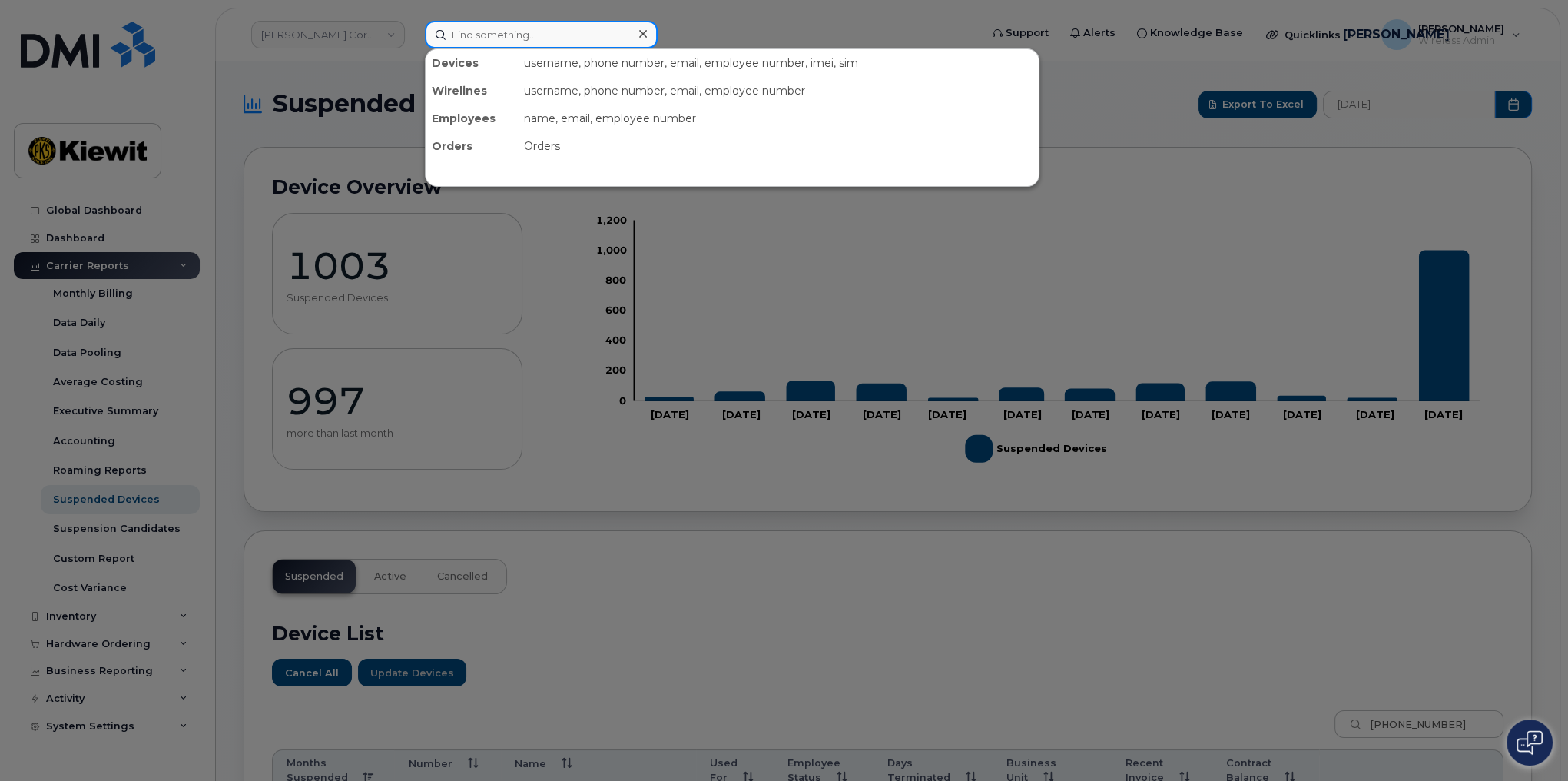
paste input "480-476-2813"
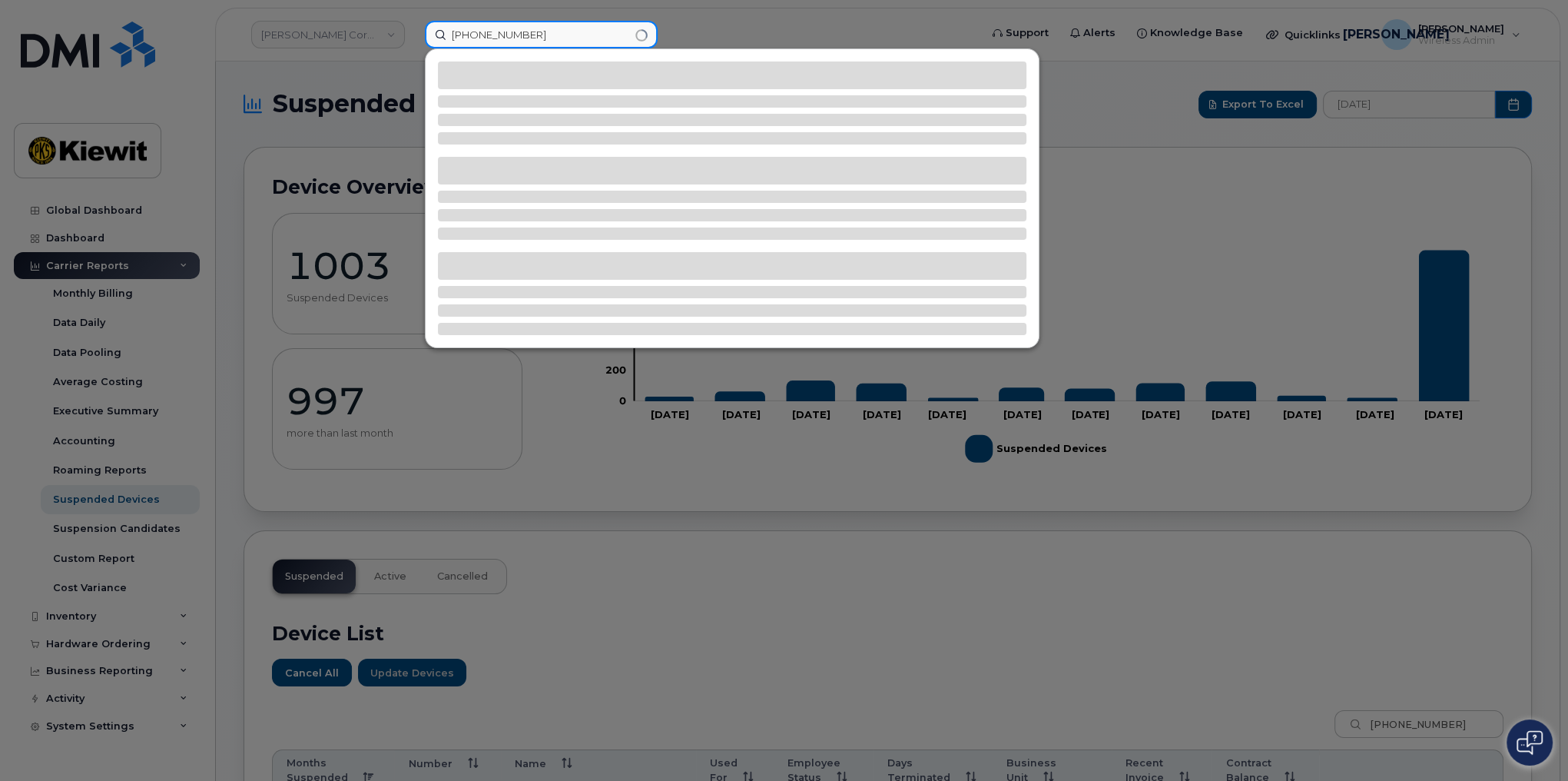
type input "480-476-2813"
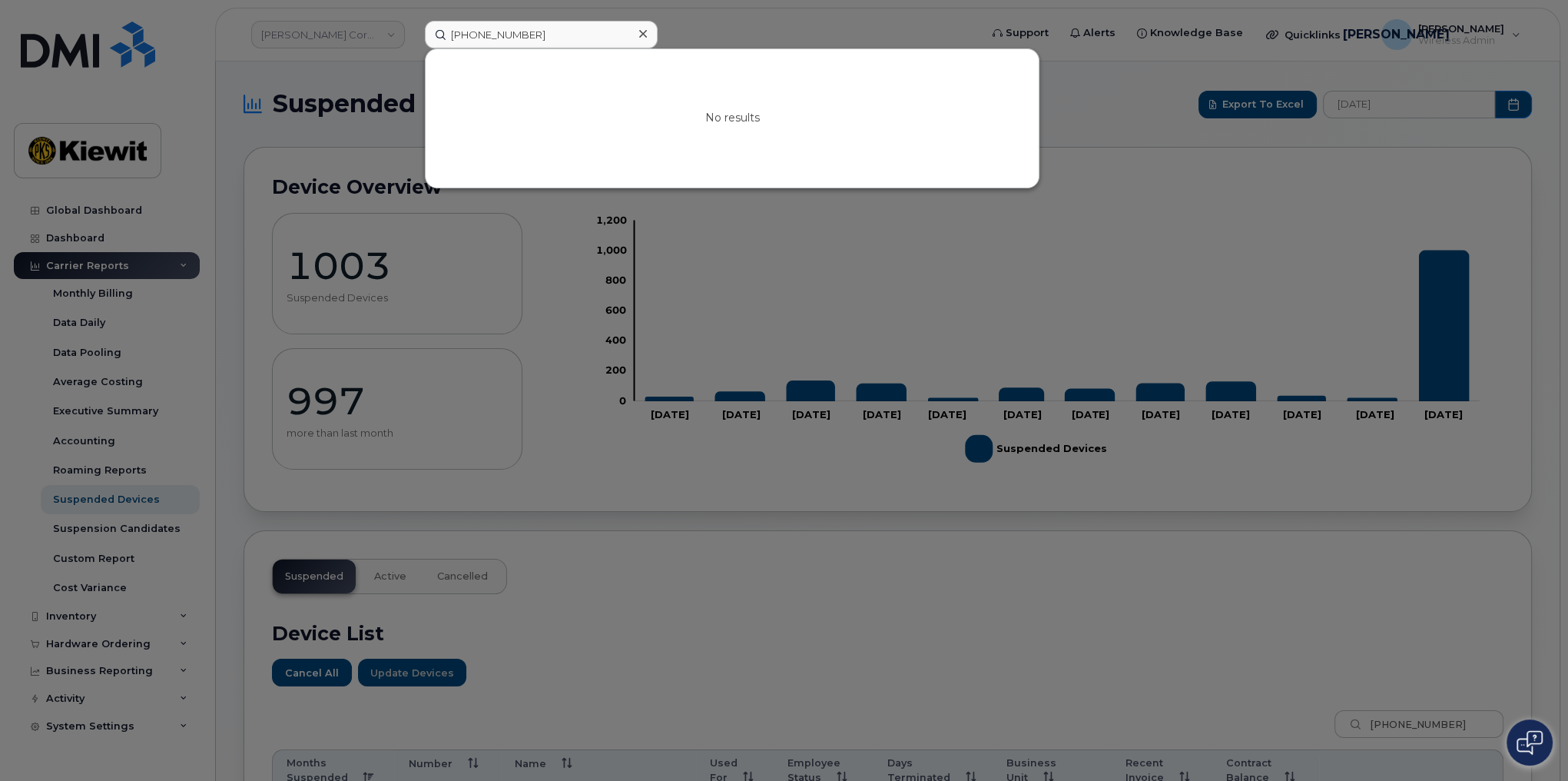
click at [640, 31] on icon at bounding box center [643, 33] width 8 height 12
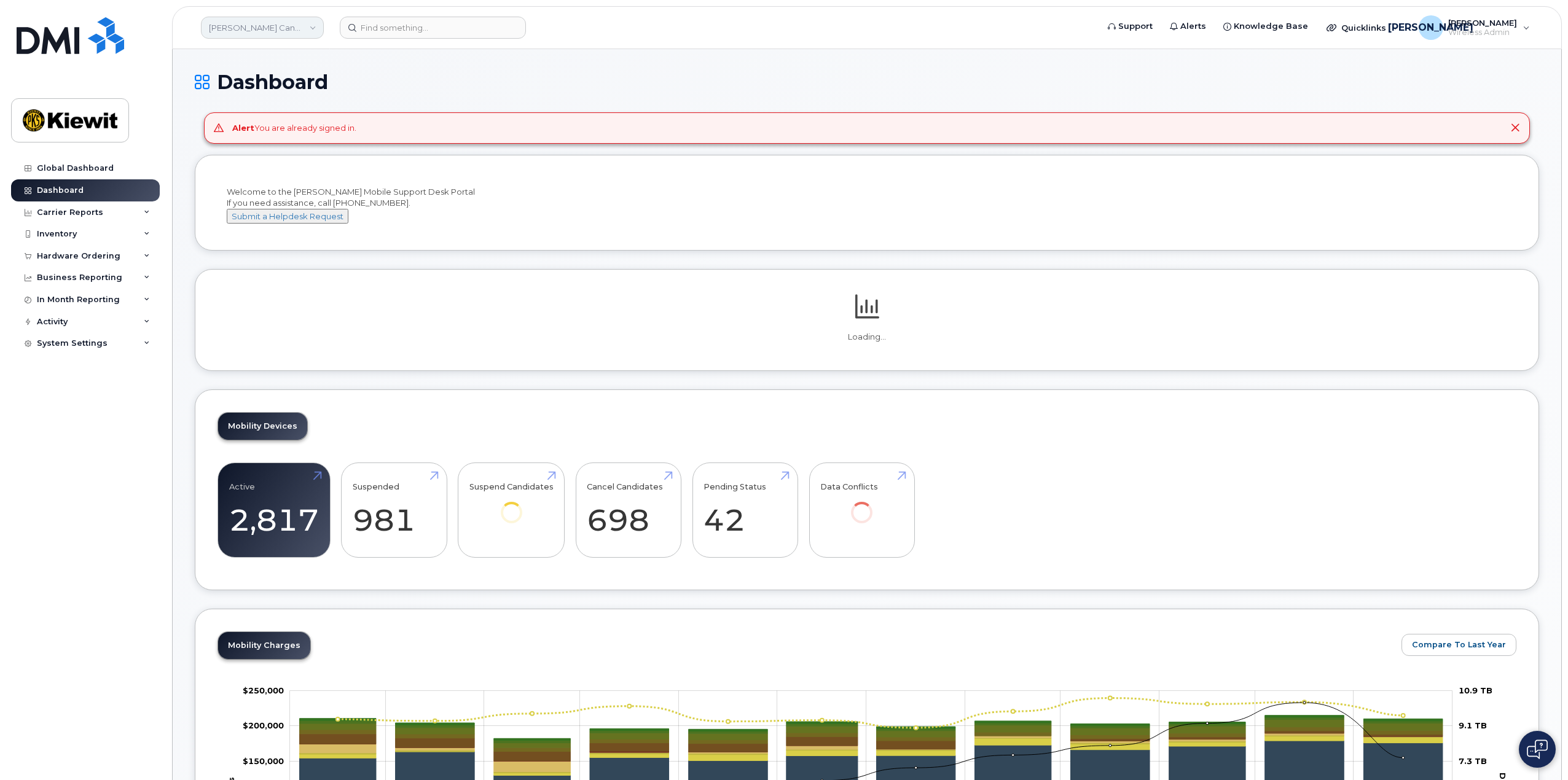
click at [241, 20] on link "Kiewit Canada Inc" at bounding box center [262, 27] width 123 height 22
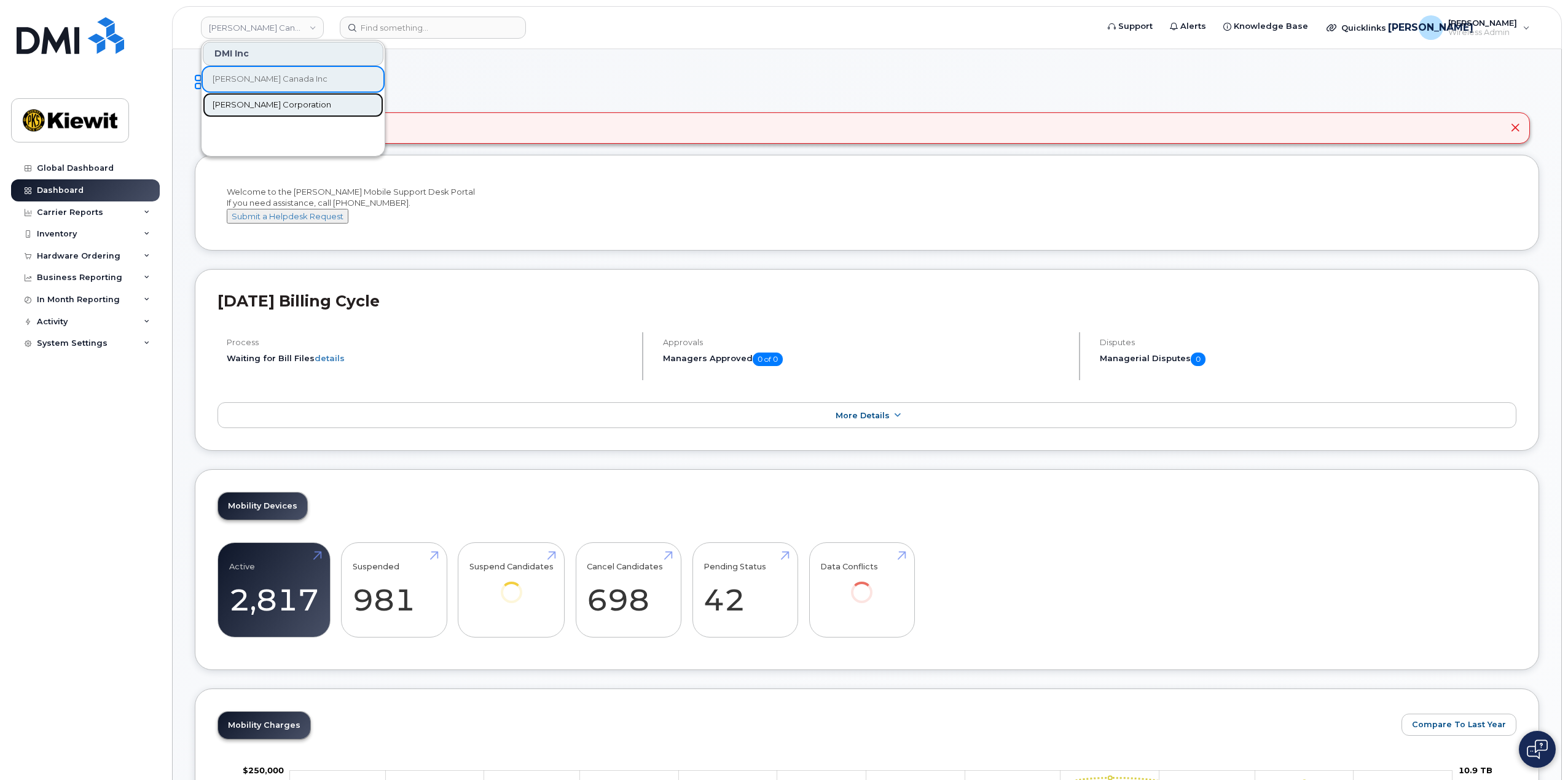
click at [246, 105] on span "[PERSON_NAME] Corporation" at bounding box center [272, 105] width 118 height 12
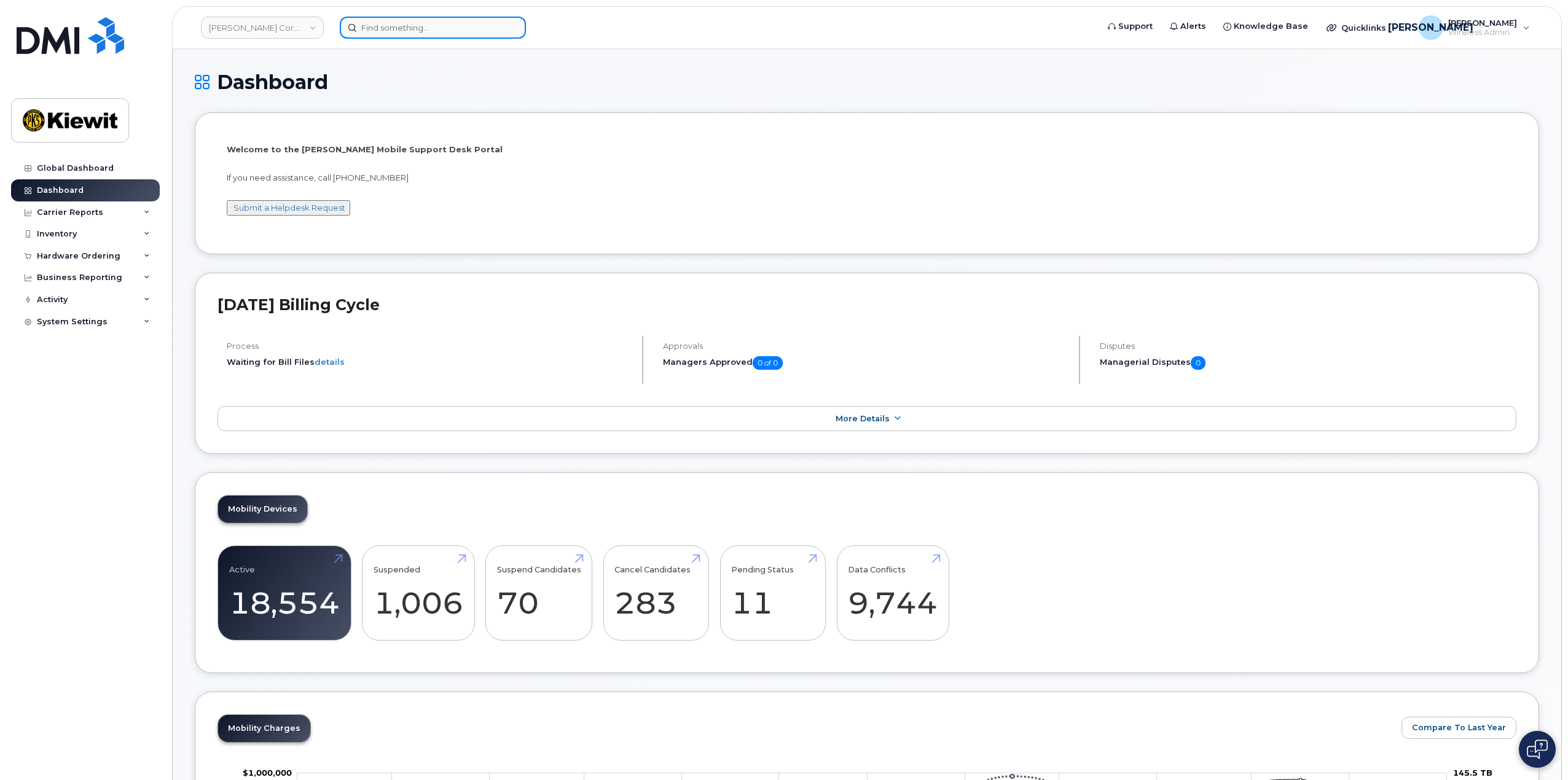
click at [370, 32] on input at bounding box center [433, 27] width 186 height 22
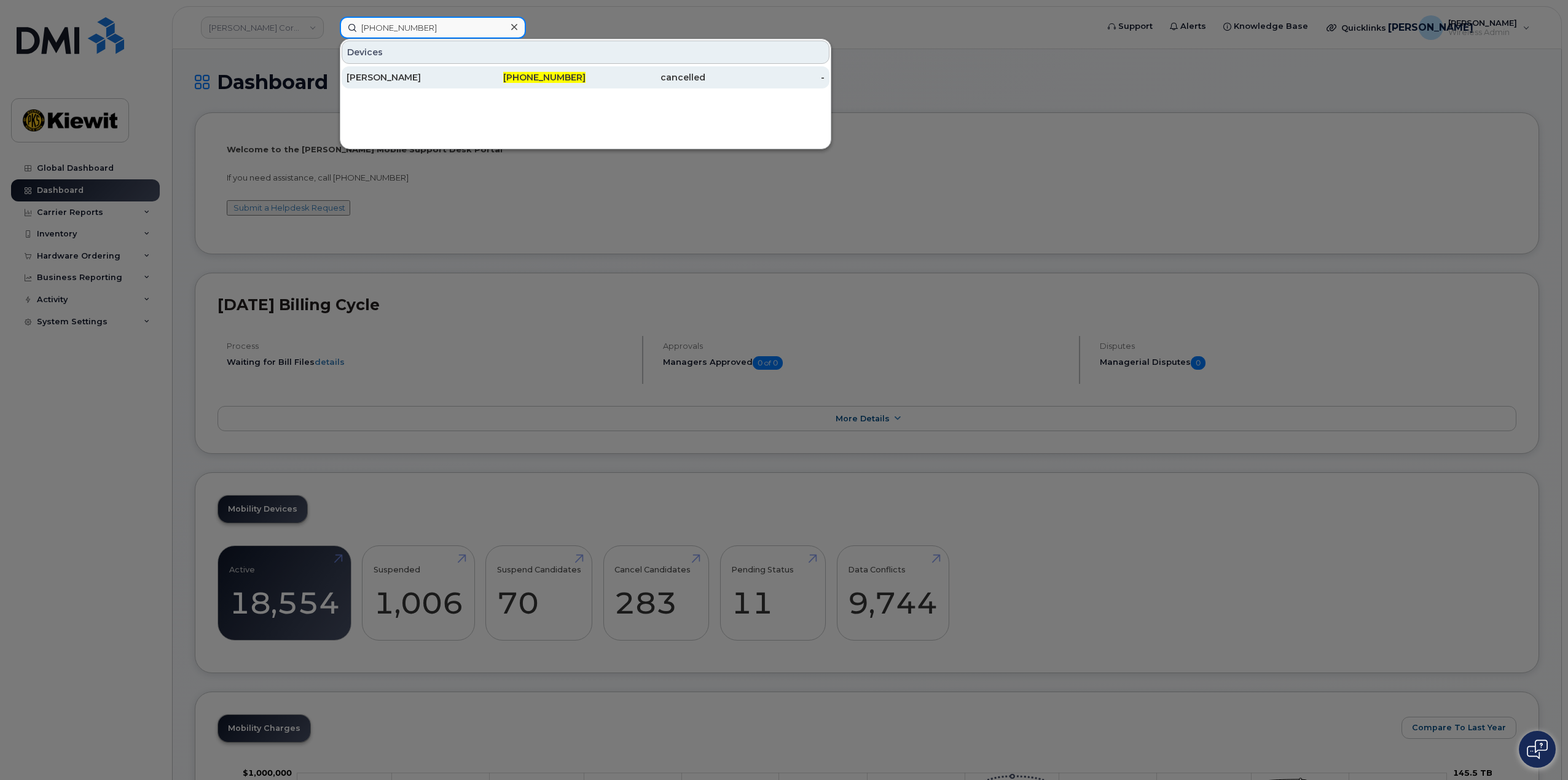
type input "206-735-2703"
click at [398, 78] on div "[PERSON_NAME]" at bounding box center [406, 77] width 120 height 12
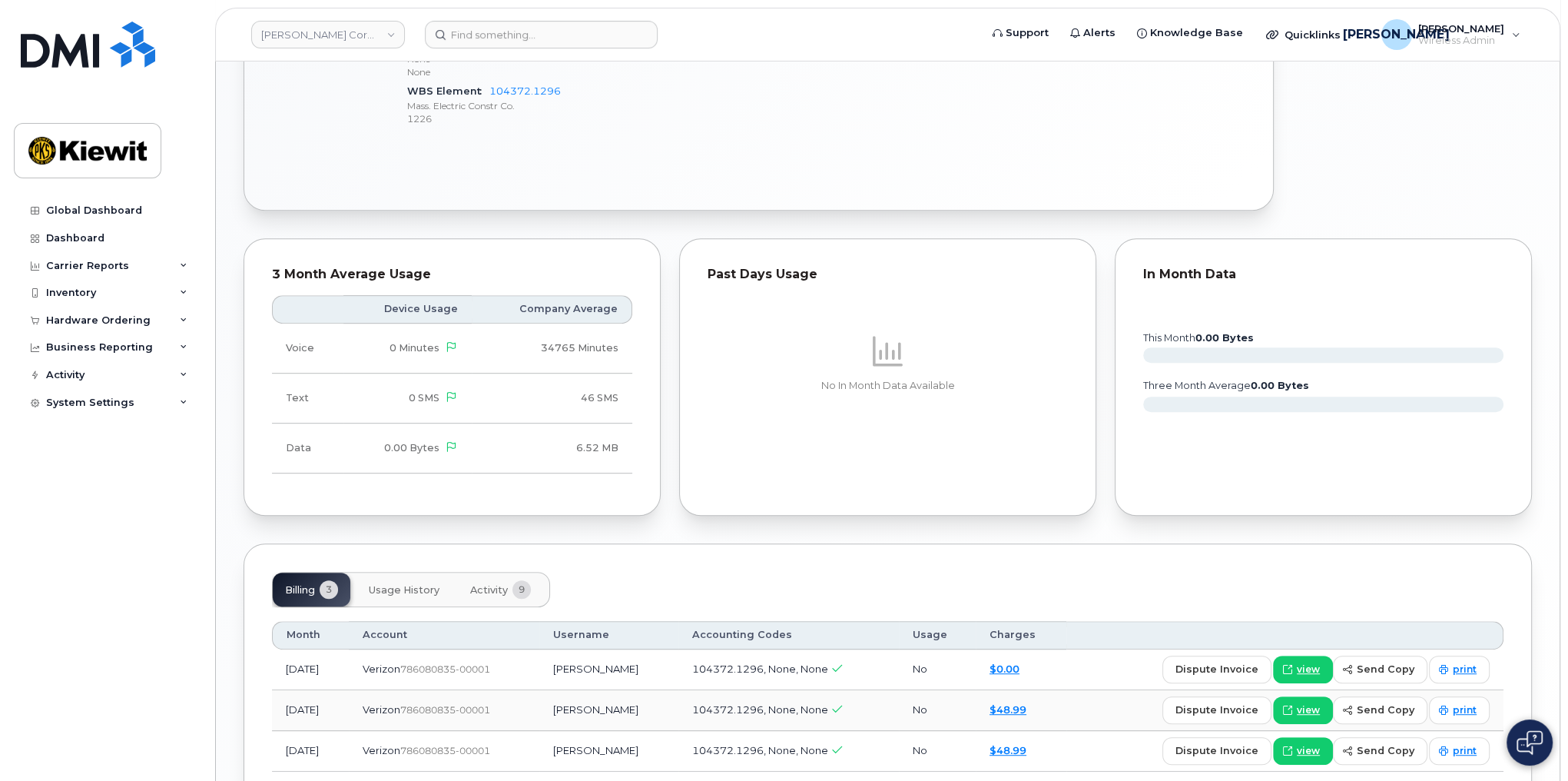
scroll to position [1045, 0]
